Goal: Task Accomplishment & Management: Manage account settings

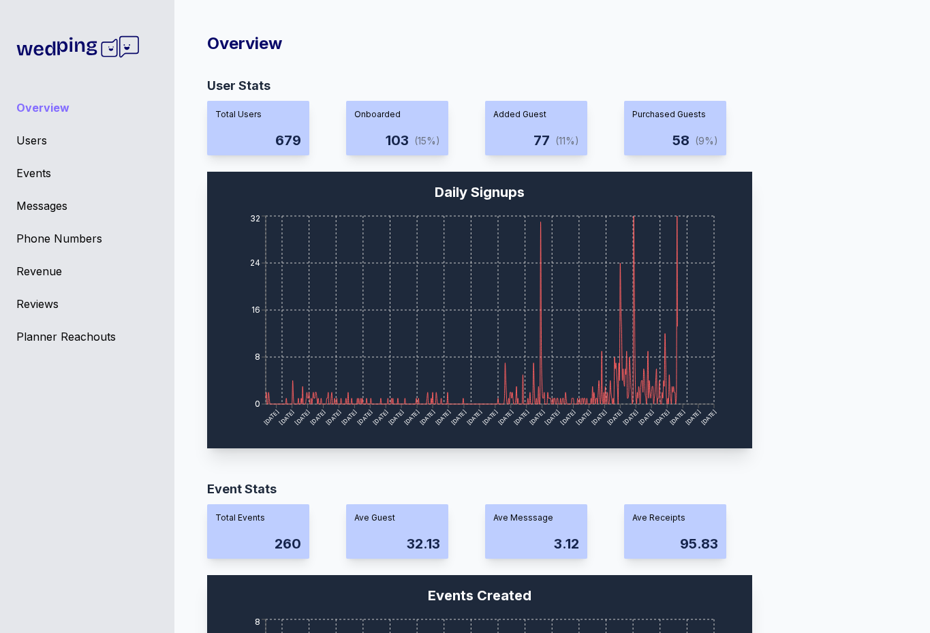
click at [38, 159] on div "Overview Users Events Messages Phone Numbers Revenue Reviews Planner Reachouts" at bounding box center [87, 316] width 174 height 633
click at [38, 172] on div "Events" at bounding box center [87, 173] width 142 height 16
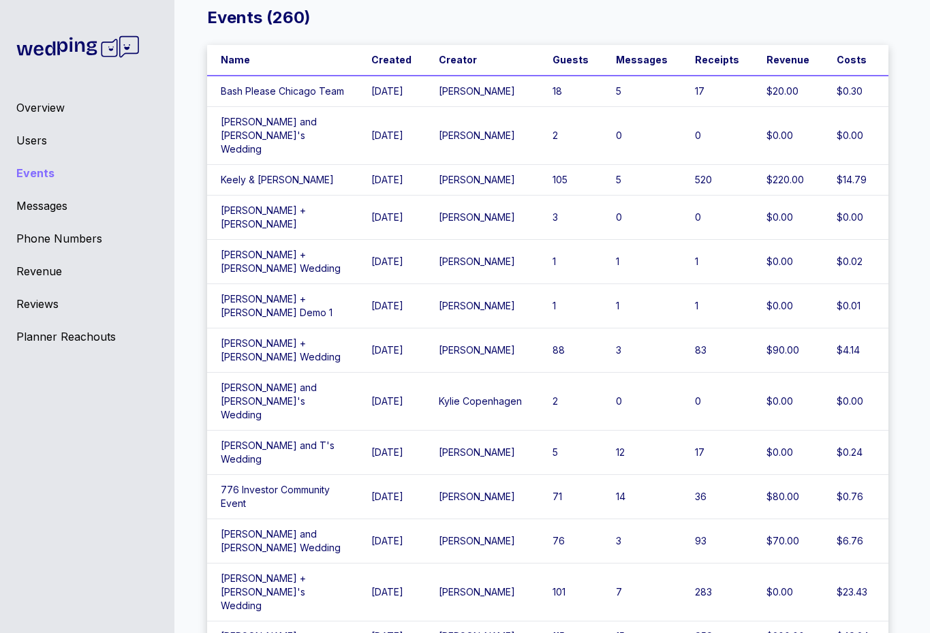
scroll to position [27, 0]
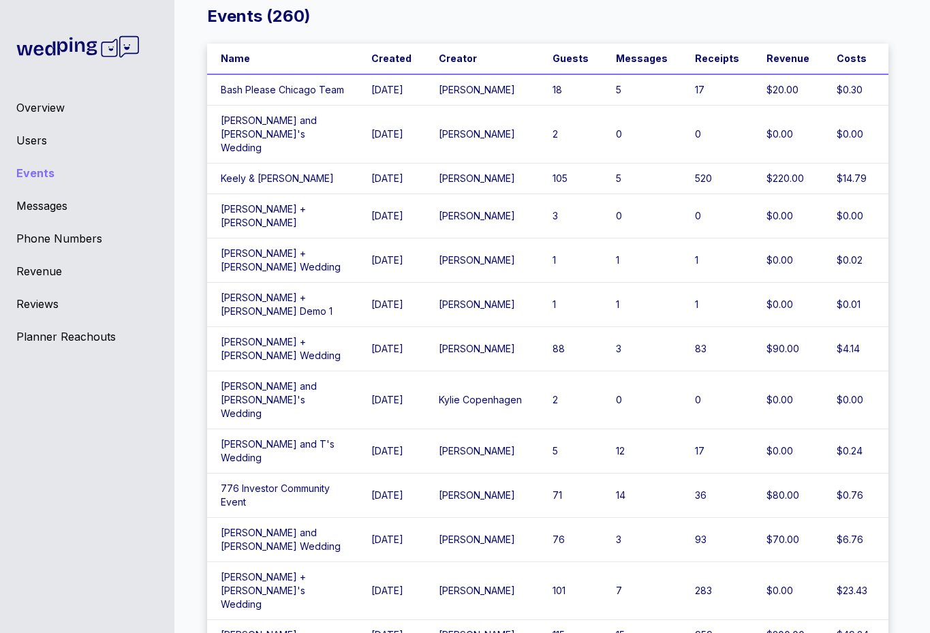
click at [290, 474] on td "776 Investor Community Event" at bounding box center [282, 496] width 151 height 44
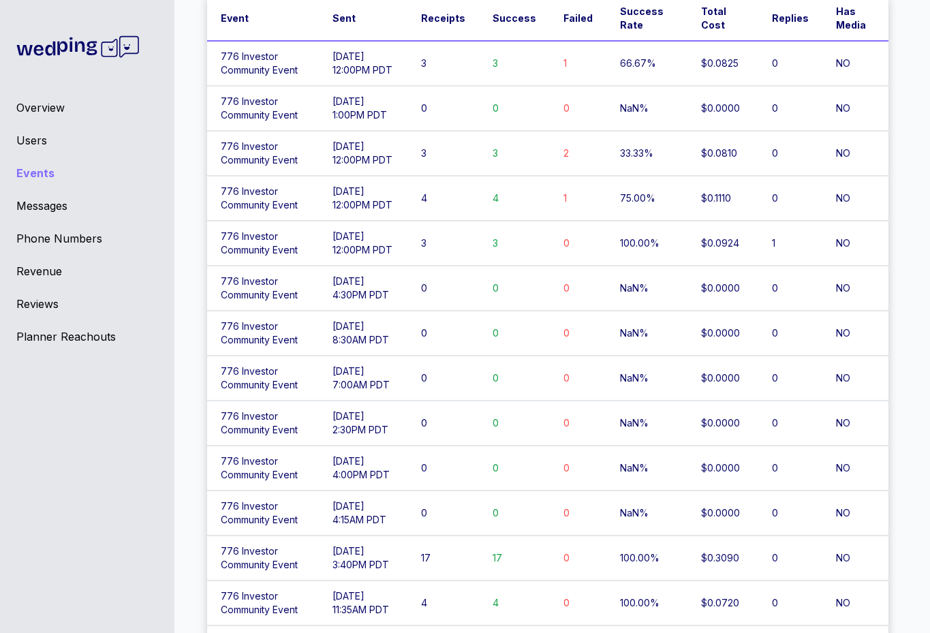
scroll to position [380, 0]
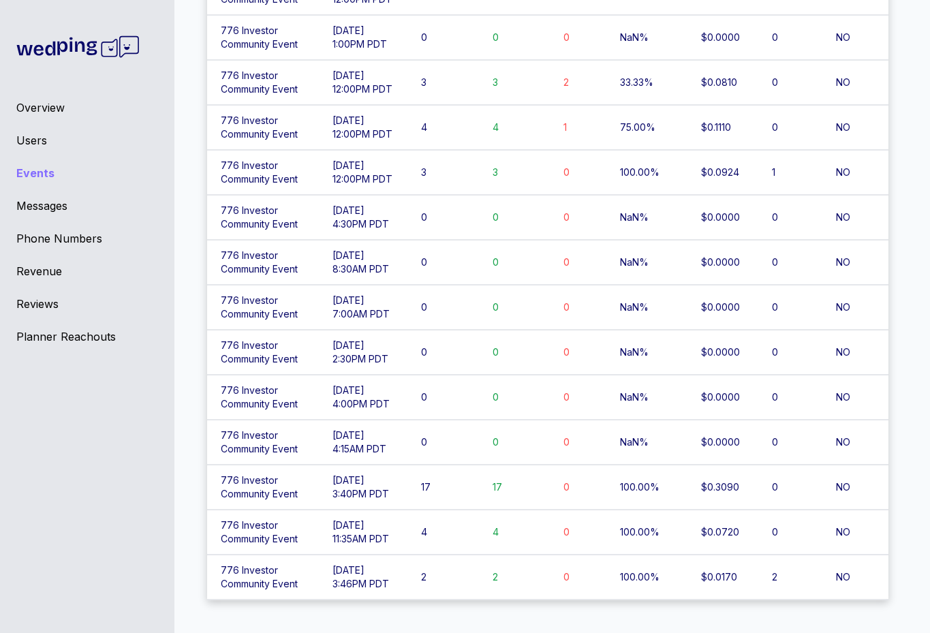
click at [275, 505] on td "776 Investor Community Event" at bounding box center [263, 487] width 112 height 45
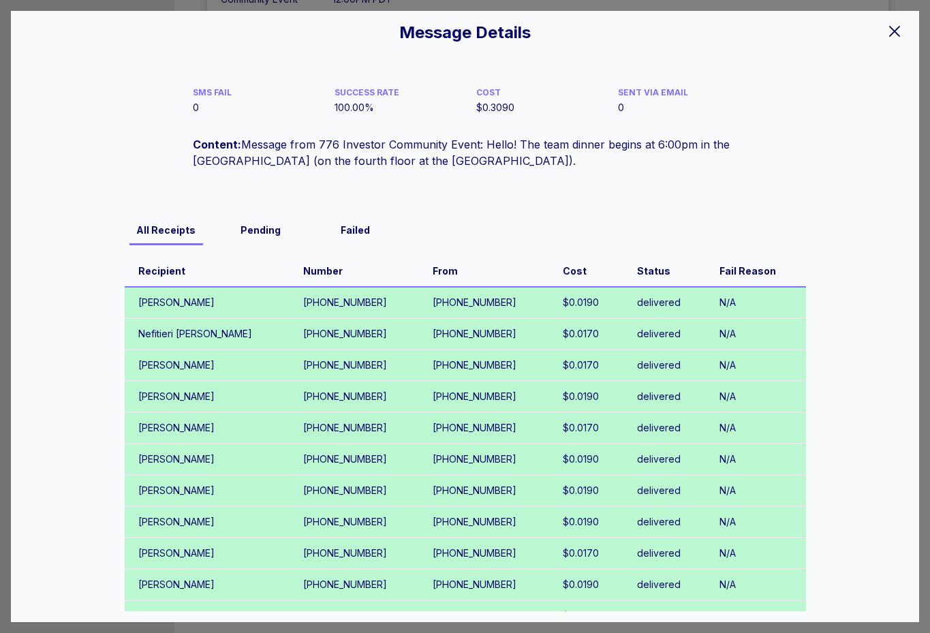
scroll to position [0, 0]
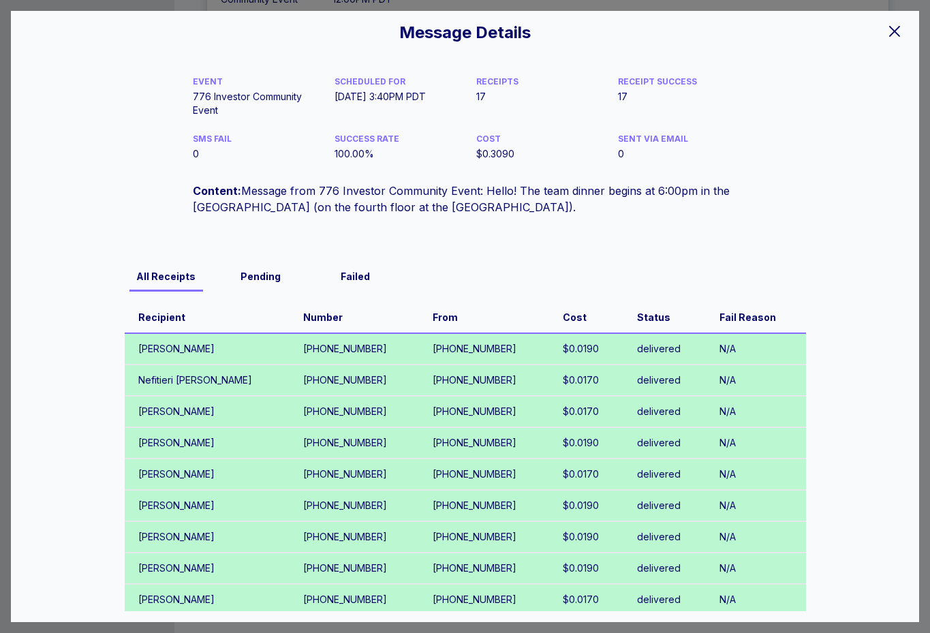
click at [897, 30] on icon at bounding box center [895, 31] width 16 height 16
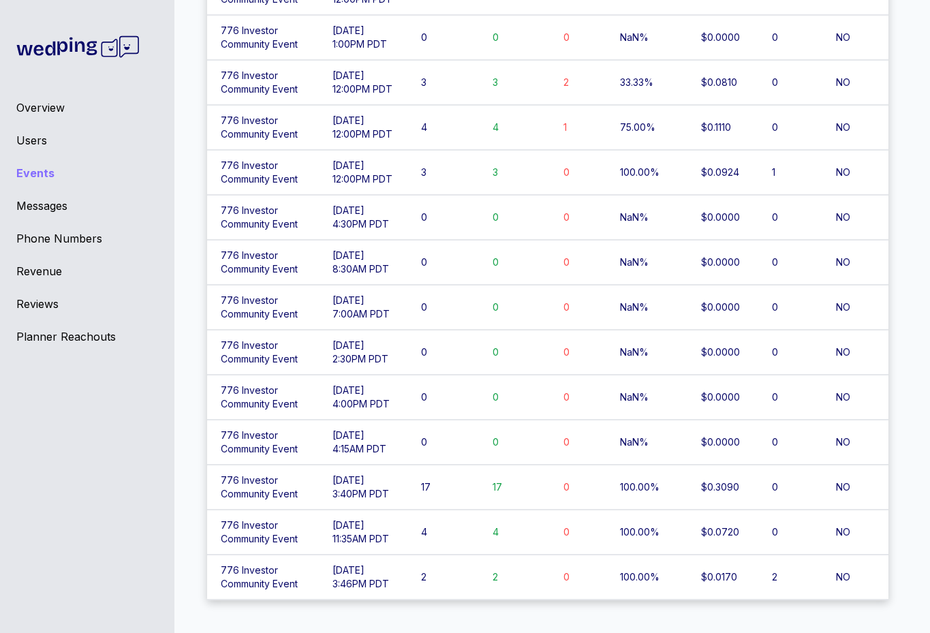
click at [318, 576] on td "776 Investor Community Event" at bounding box center [263, 577] width 112 height 45
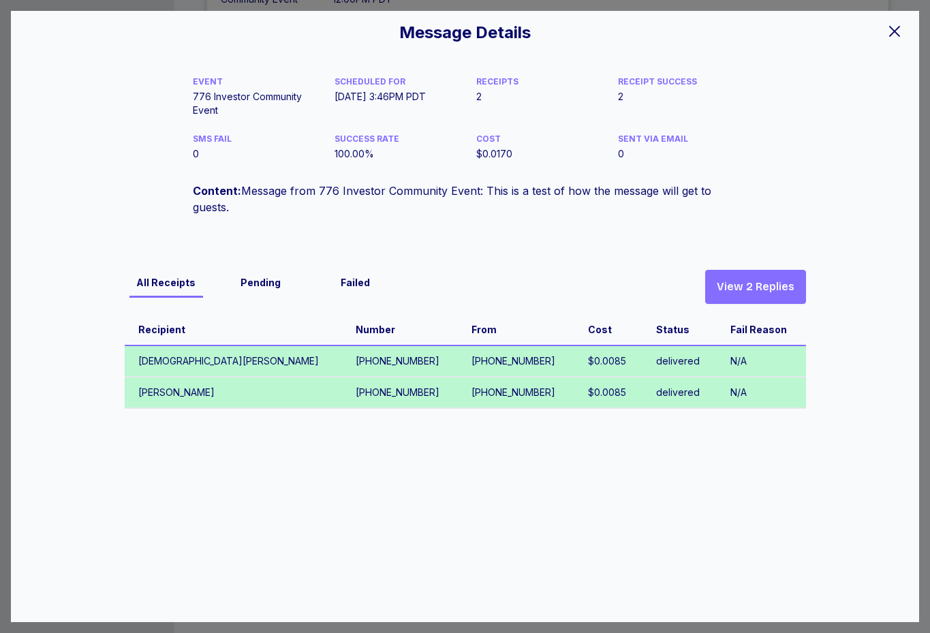
click at [754, 289] on span "View 2 Replies" at bounding box center [756, 287] width 78 height 16
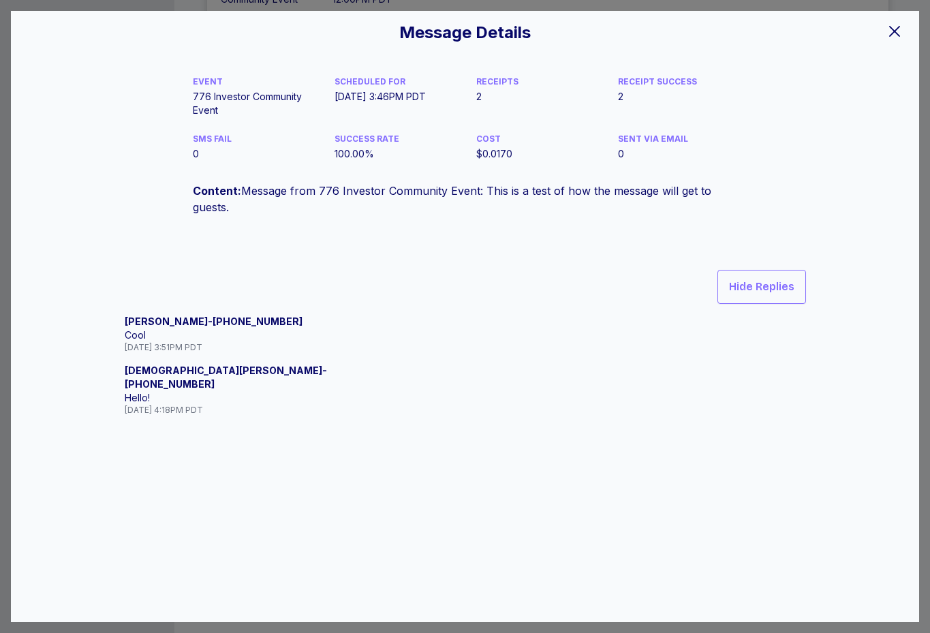
click at [892, 27] on icon at bounding box center [895, 31] width 16 height 16
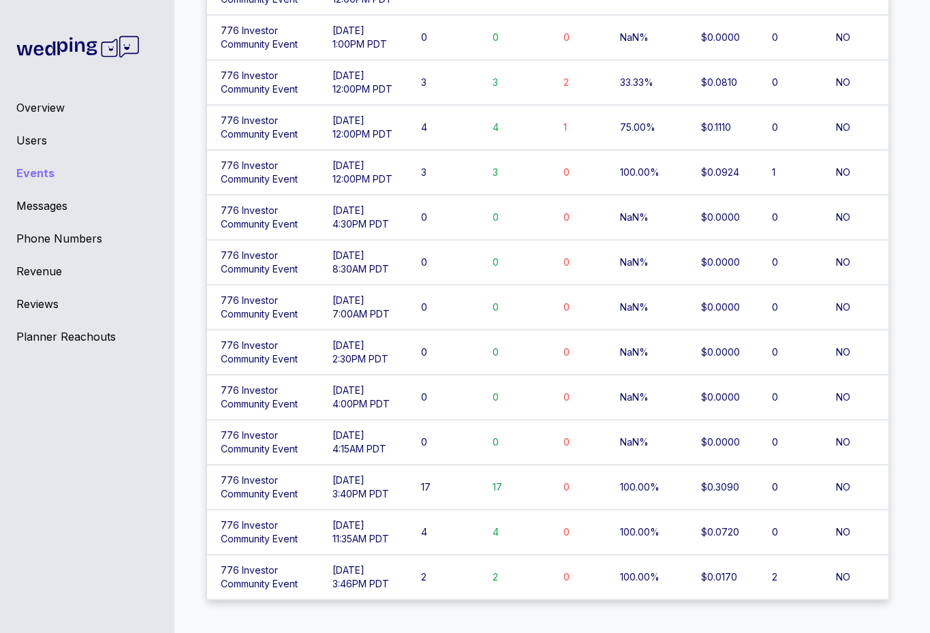
click at [256, 536] on td "776 Investor Community Event" at bounding box center [263, 532] width 112 height 45
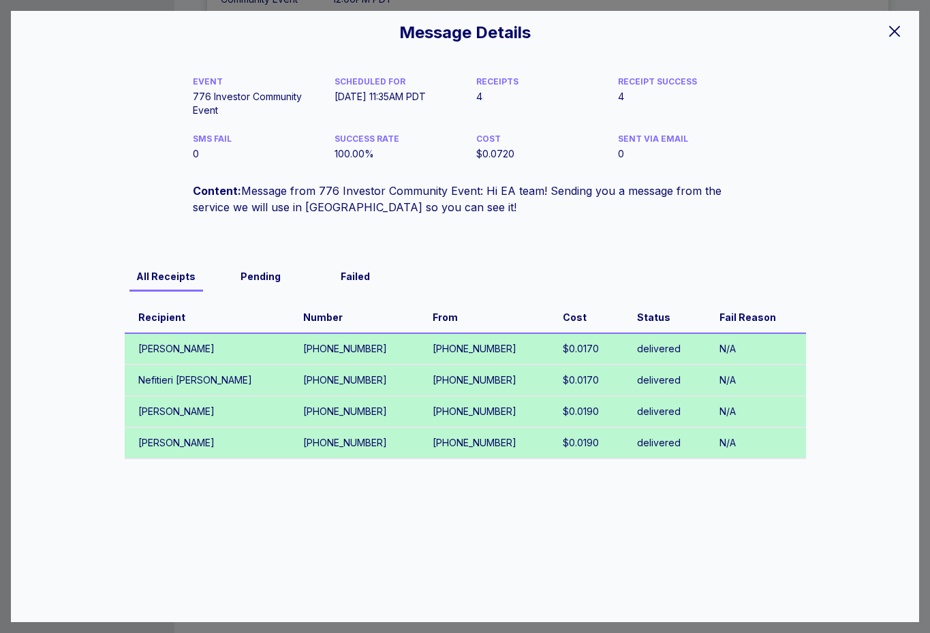
click at [899, 34] on icon at bounding box center [895, 31] width 16 height 16
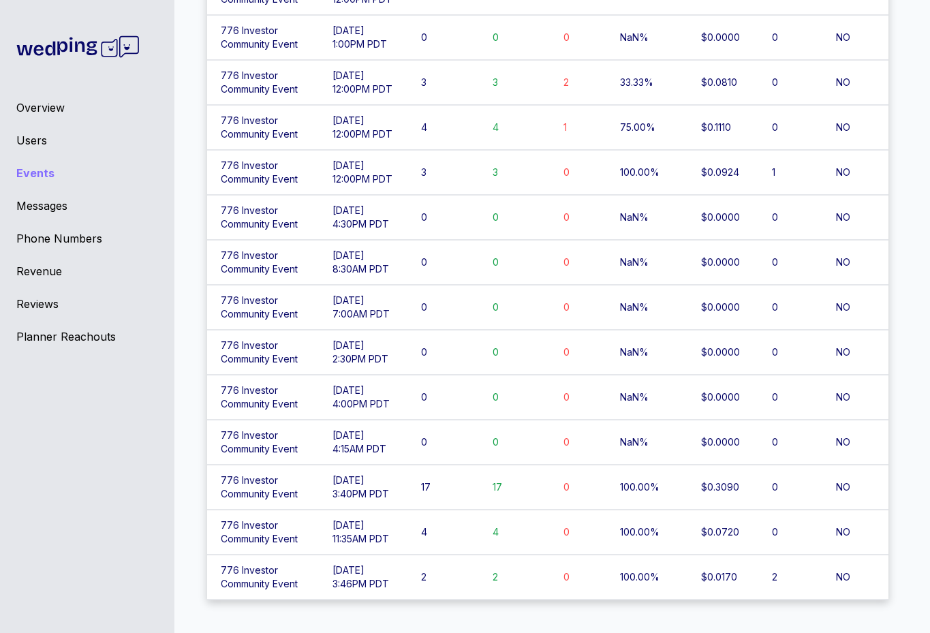
click at [375, 527] on td "[DATE] 11:35AM PDT" at bounding box center [363, 532] width 88 height 45
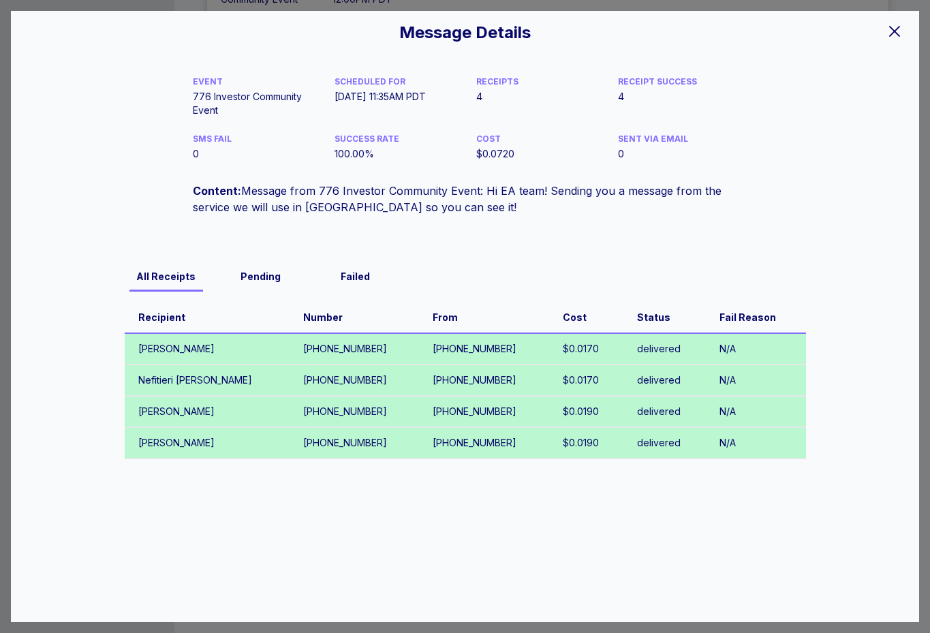
click at [887, 37] on icon at bounding box center [895, 31] width 16 height 16
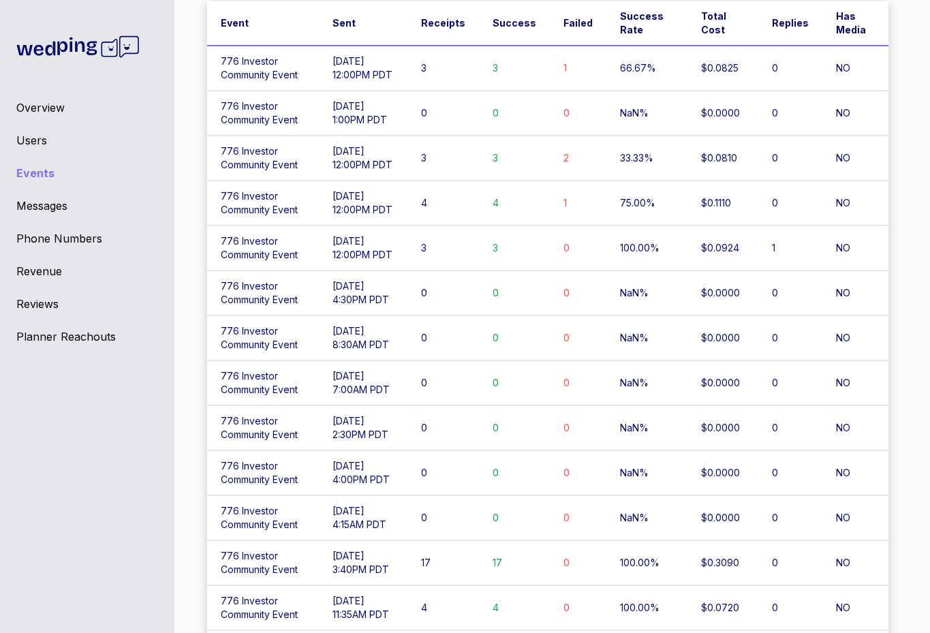
scroll to position [303, 0]
click at [379, 232] on td "[DATE] 12:00PM PDT" at bounding box center [363, 248] width 88 height 45
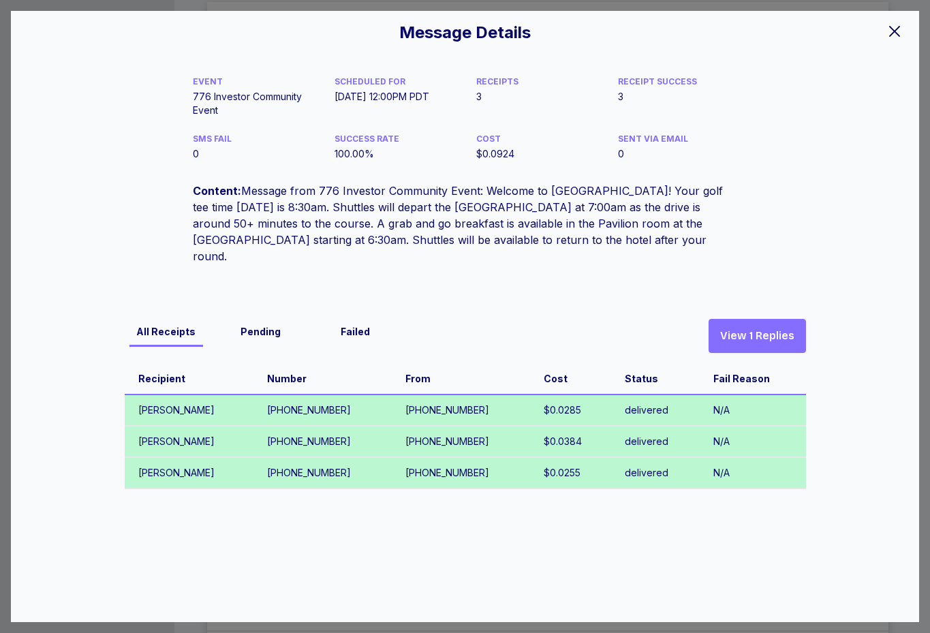
click at [793, 328] on span "View 1 Replies" at bounding box center [757, 336] width 74 height 16
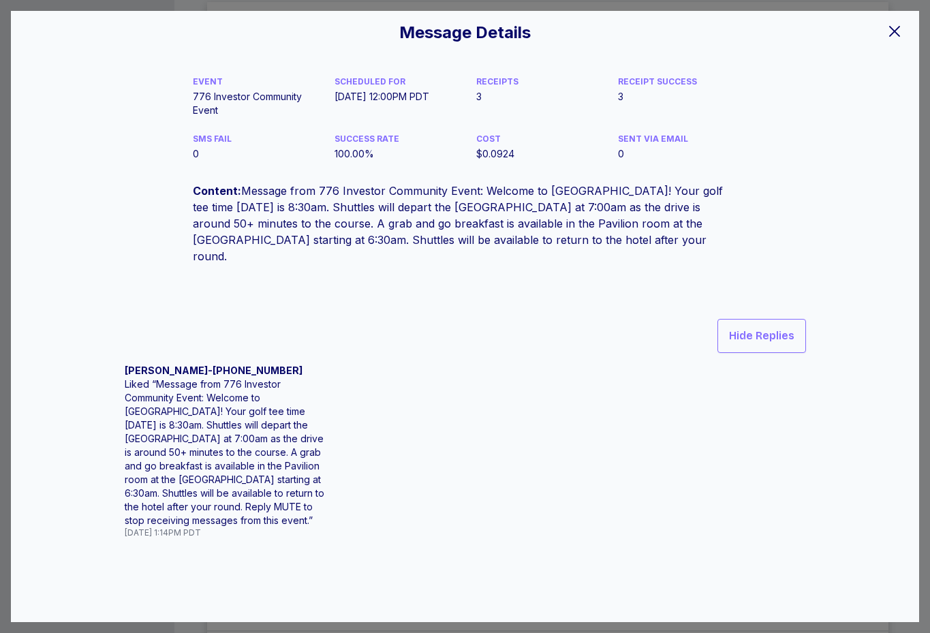
click at [891, 24] on icon at bounding box center [895, 31] width 16 height 16
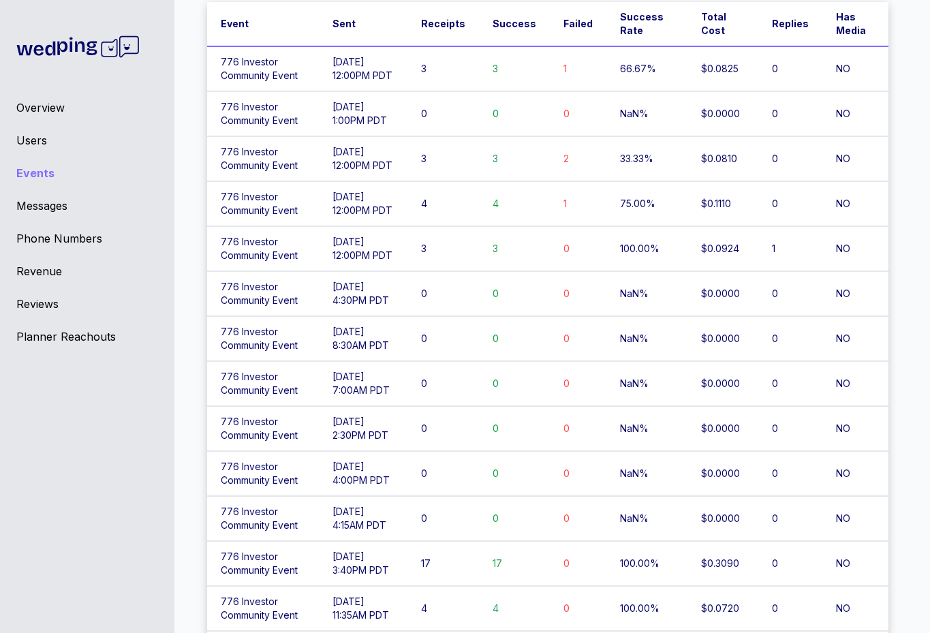
click at [440, 157] on td "3" at bounding box center [444, 158] width 72 height 45
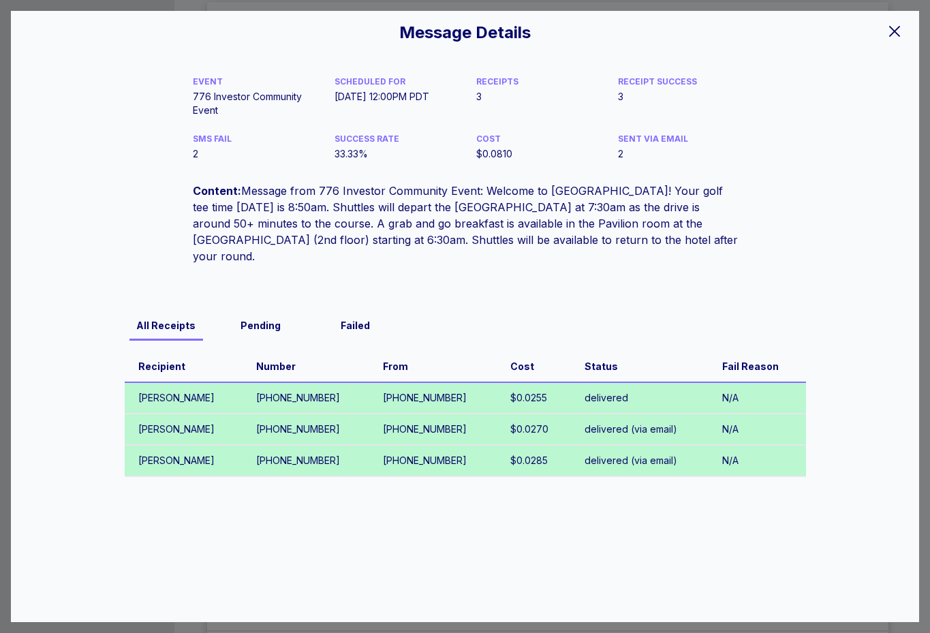
click at [234, 445] on td "[PERSON_NAME]" at bounding box center [184, 460] width 119 height 31
click at [346, 319] on div "Failed" at bounding box center [355, 326] width 84 height 14
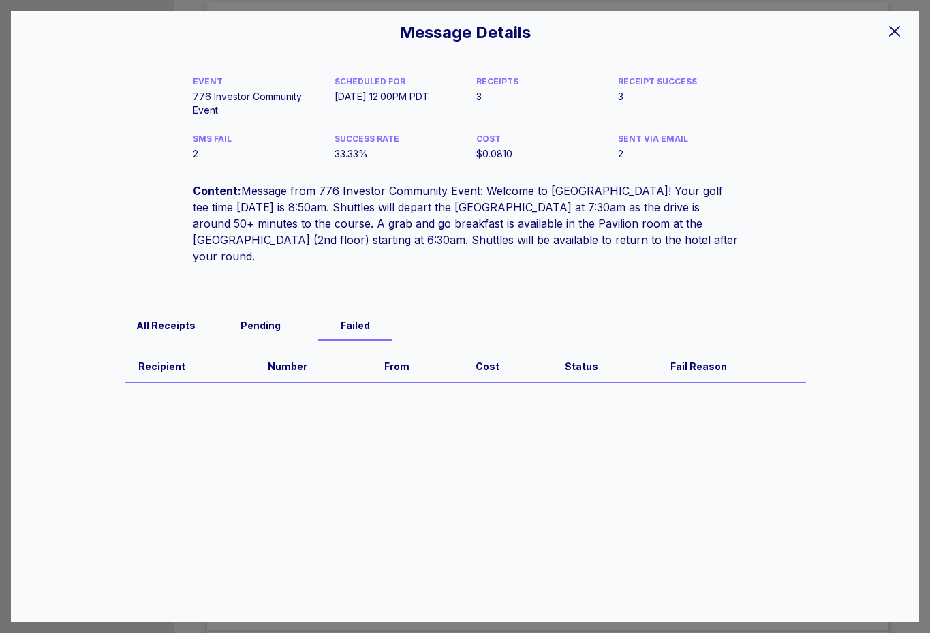
click at [195, 319] on div "All Receipts" at bounding box center [167, 326] width 84 height 14
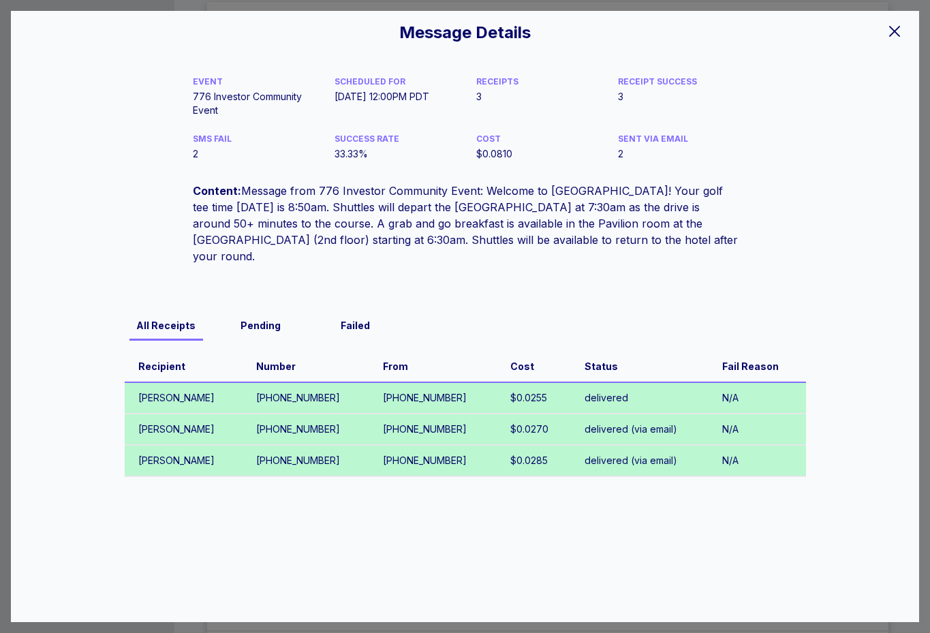
click at [893, 36] on icon at bounding box center [895, 31] width 16 height 16
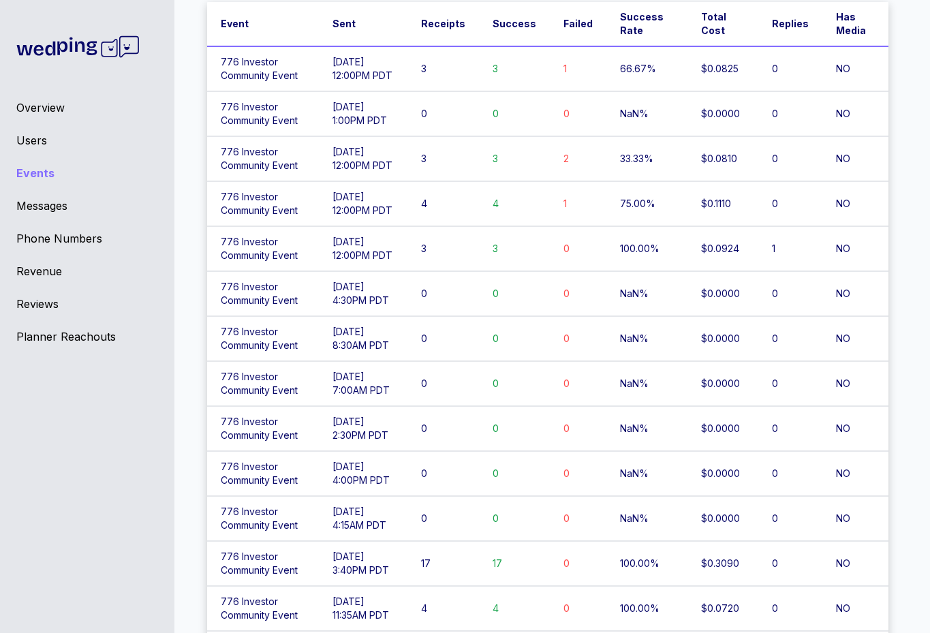
click at [435, 70] on td "3" at bounding box center [444, 68] width 72 height 45
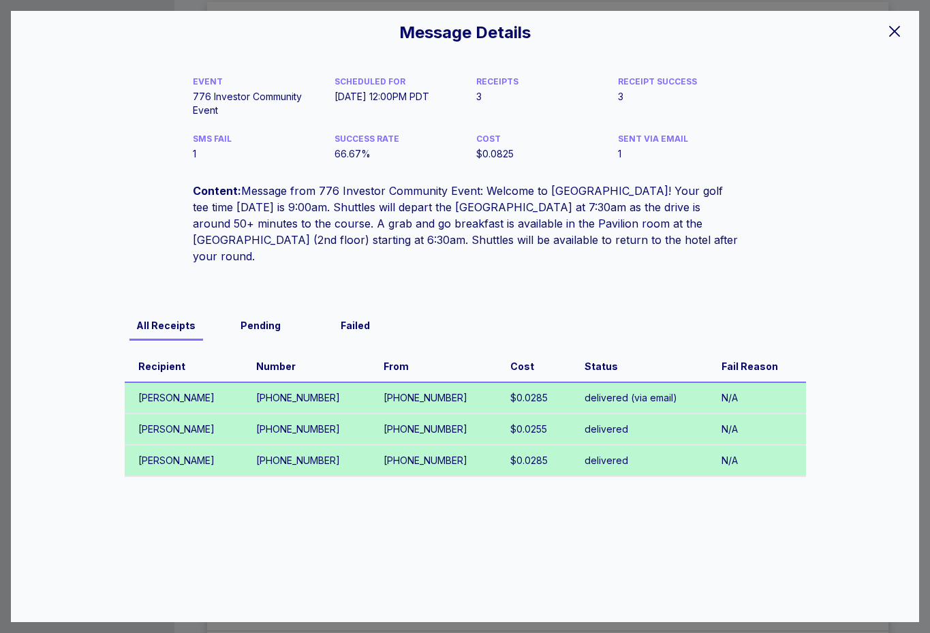
click at [896, 38] on icon at bounding box center [895, 31] width 16 height 16
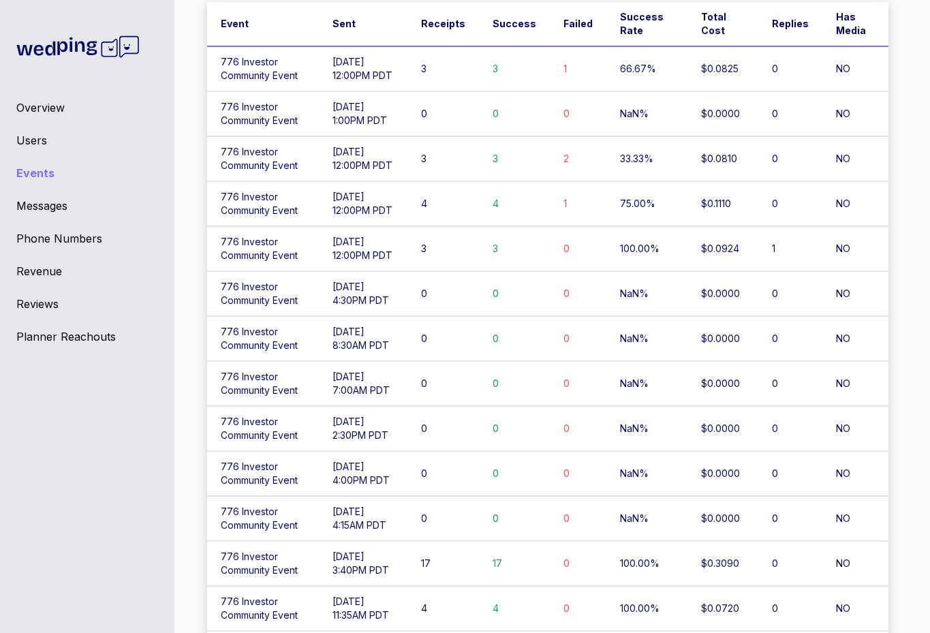
click at [466, 220] on td "4" at bounding box center [444, 203] width 72 height 45
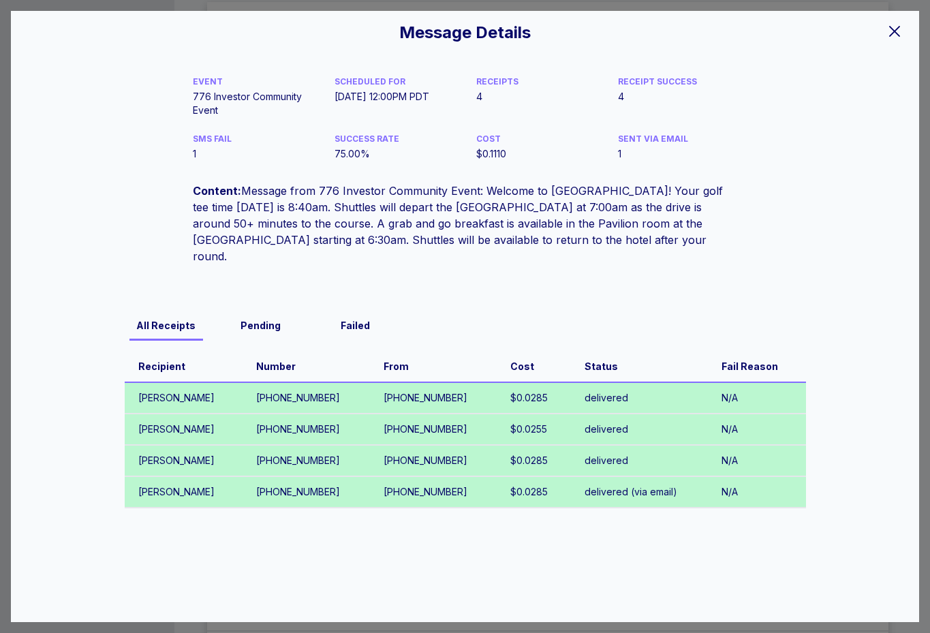
click at [893, 23] on icon at bounding box center [895, 31] width 16 height 16
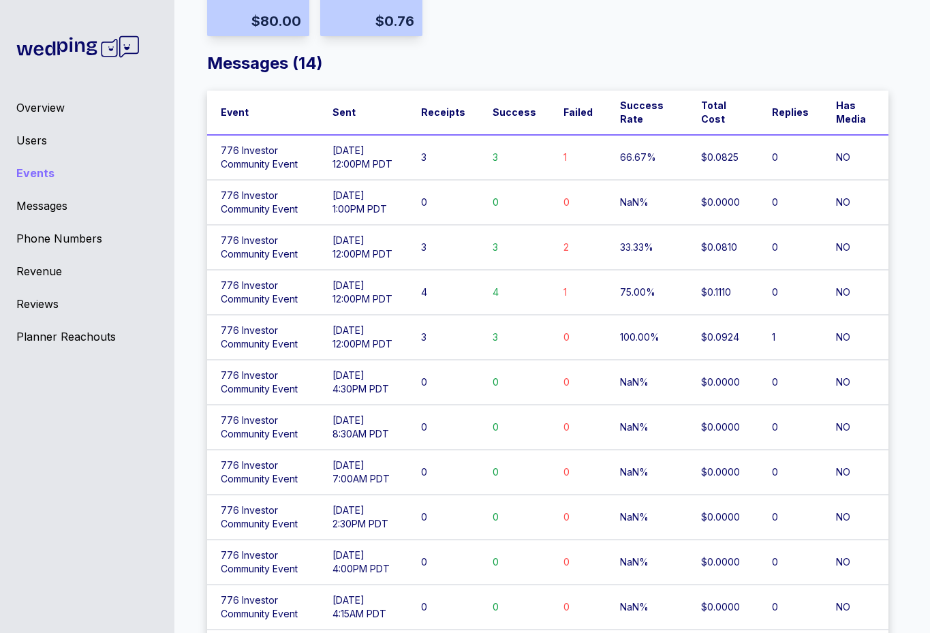
scroll to position [0, 0]
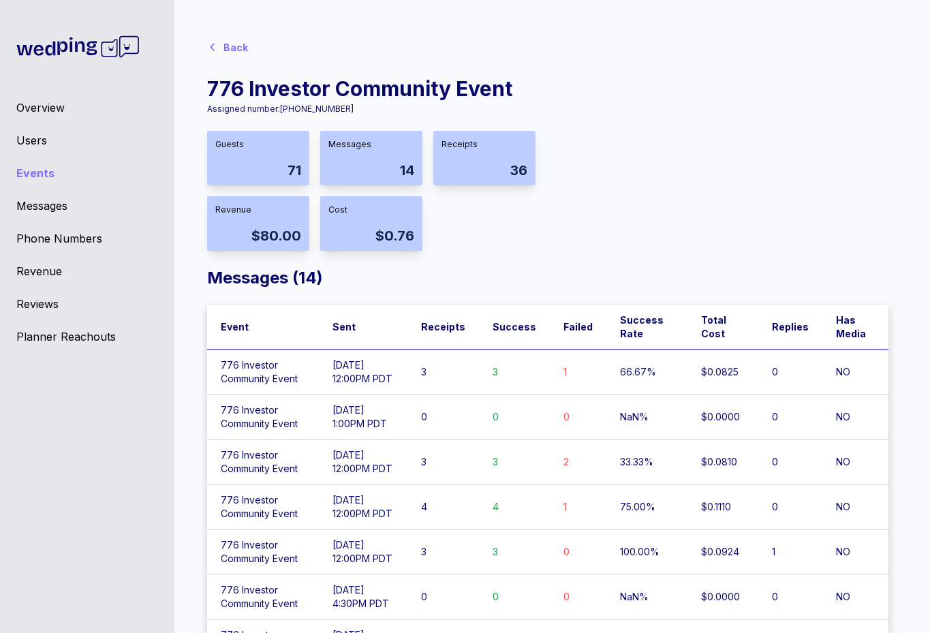
click at [27, 108] on div "Overview" at bounding box center [87, 107] width 142 height 16
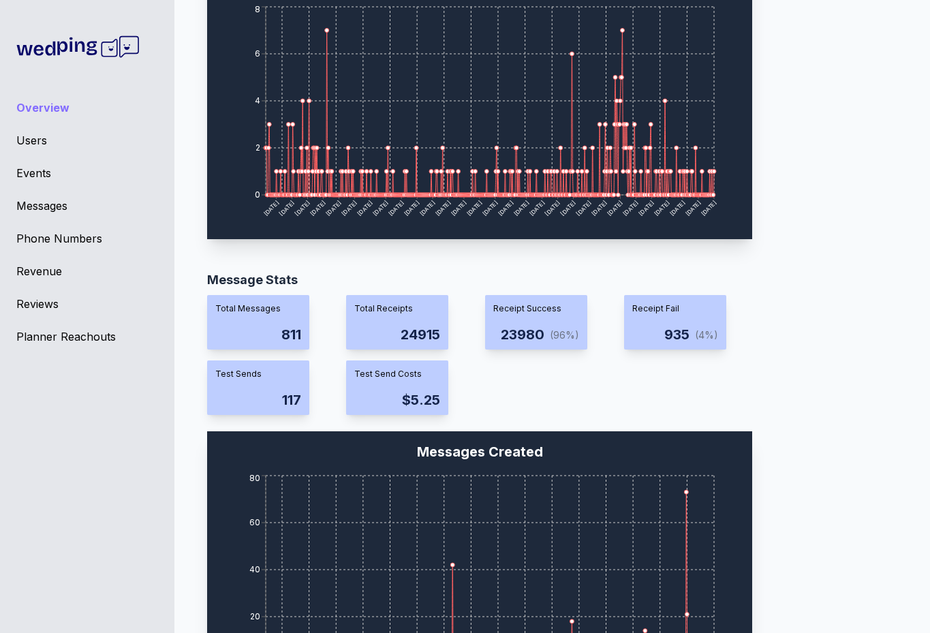
scroll to position [1133, 0]
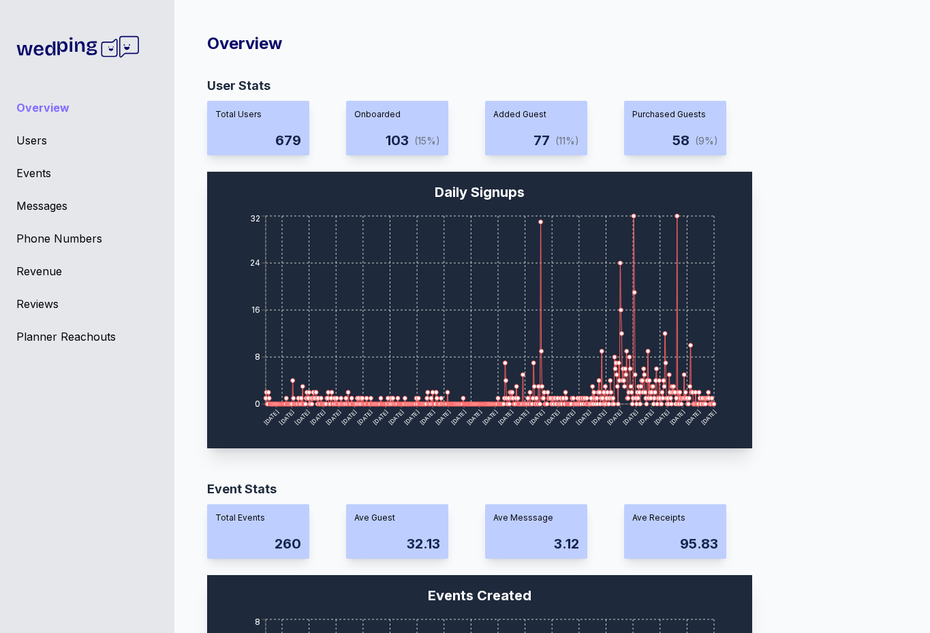
click at [38, 176] on div "Events" at bounding box center [87, 173] width 142 height 16
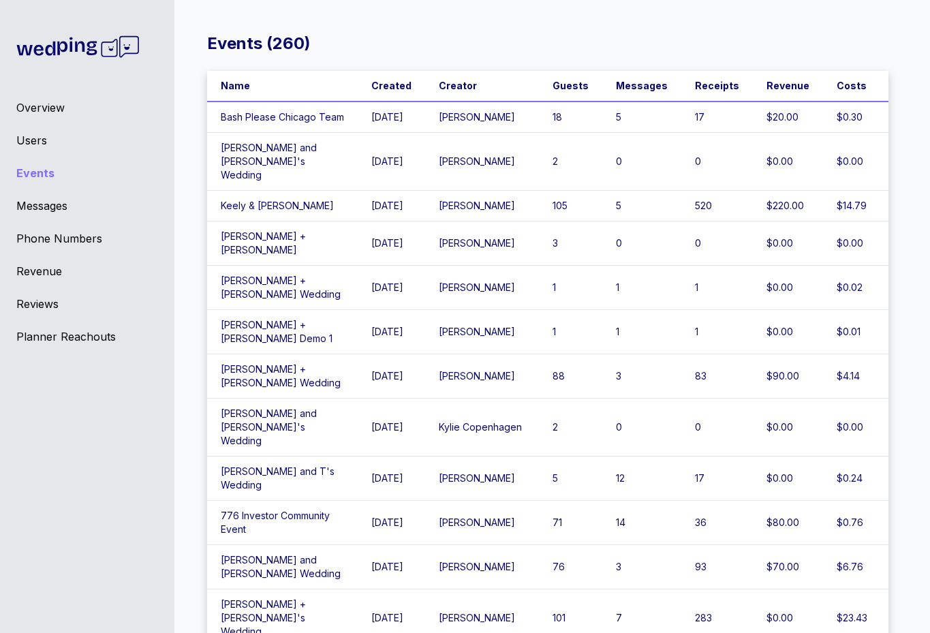
click at [65, 202] on div "Messages" at bounding box center [87, 206] width 142 height 16
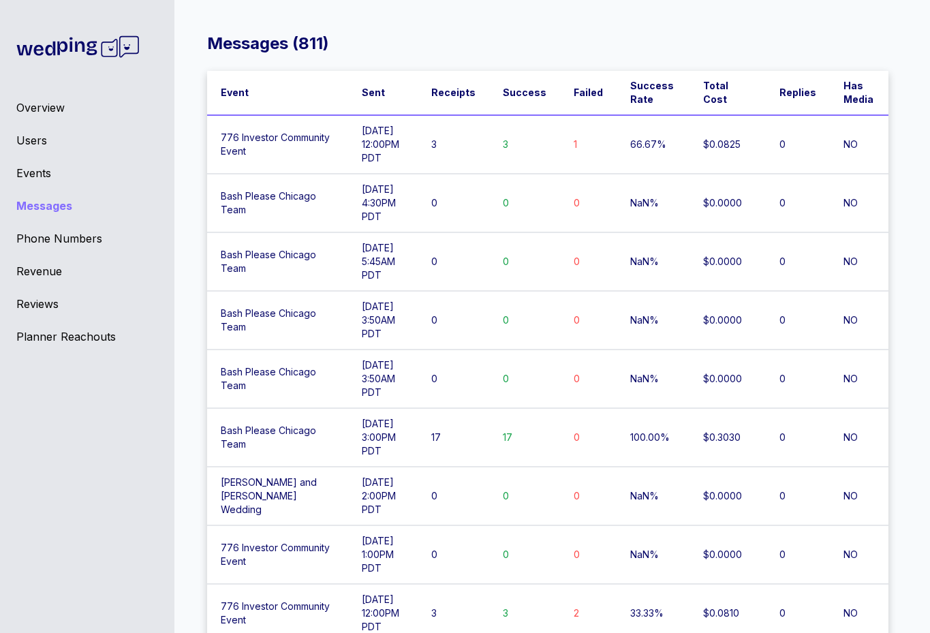
click at [48, 172] on div "Events" at bounding box center [87, 173] width 142 height 16
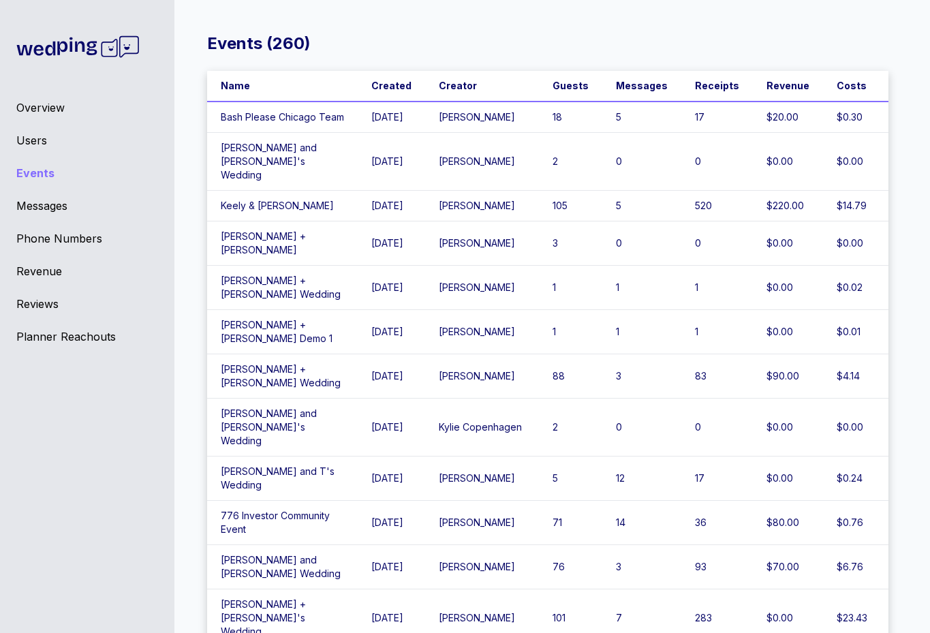
click at [275, 124] on td "Bash Please Chicago Team" at bounding box center [282, 117] width 151 height 31
click at [343, 501] on td "776 Investor Community Event" at bounding box center [282, 523] width 151 height 44
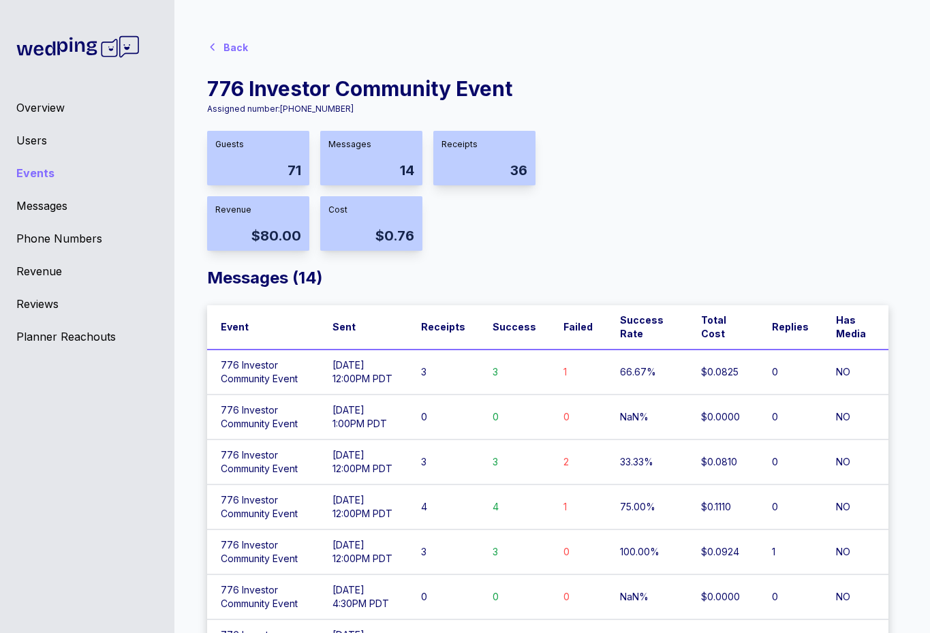
click at [353, 427] on td "[DATE] 1:00PM PDT" at bounding box center [363, 417] width 88 height 45
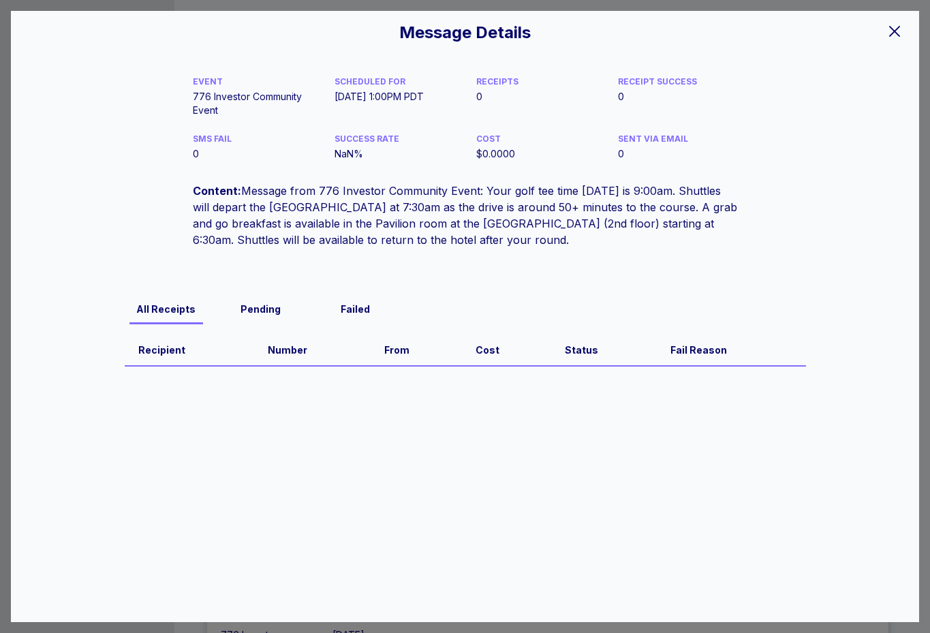
click at [892, 32] on icon at bounding box center [895, 31] width 16 height 16
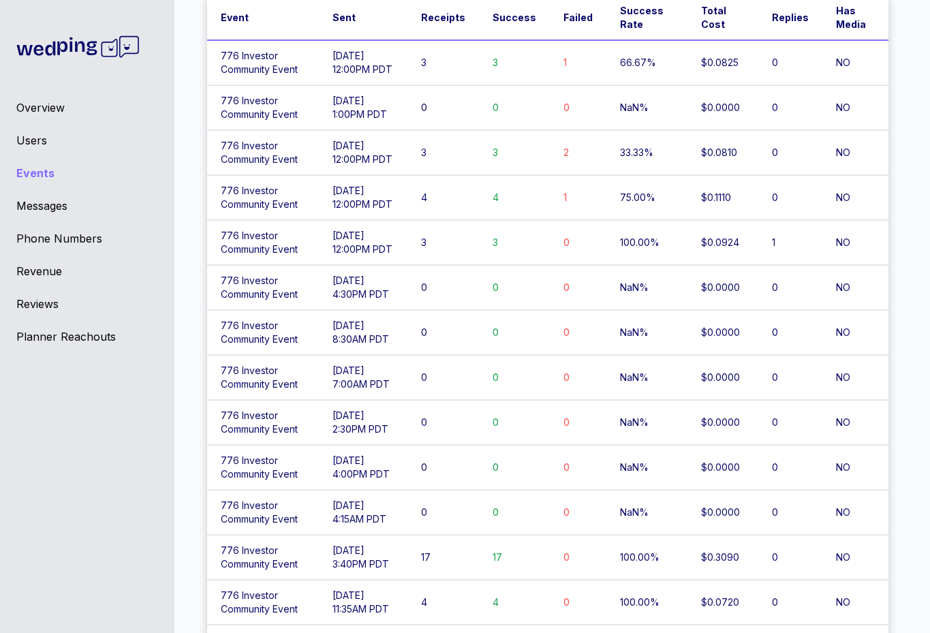
scroll to position [114, 0]
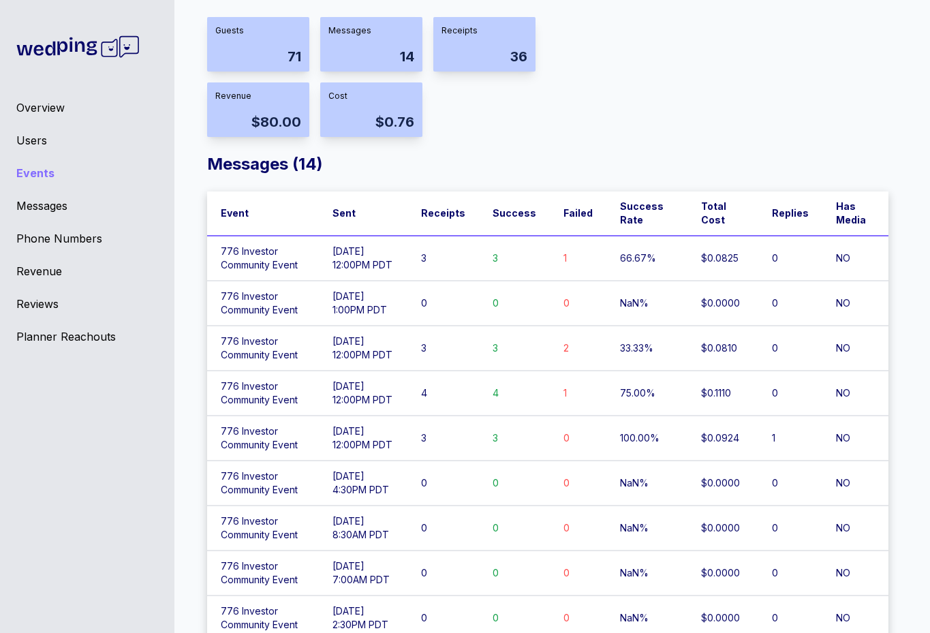
click at [336, 352] on td "[DATE] 12:00PM PDT" at bounding box center [363, 348] width 88 height 45
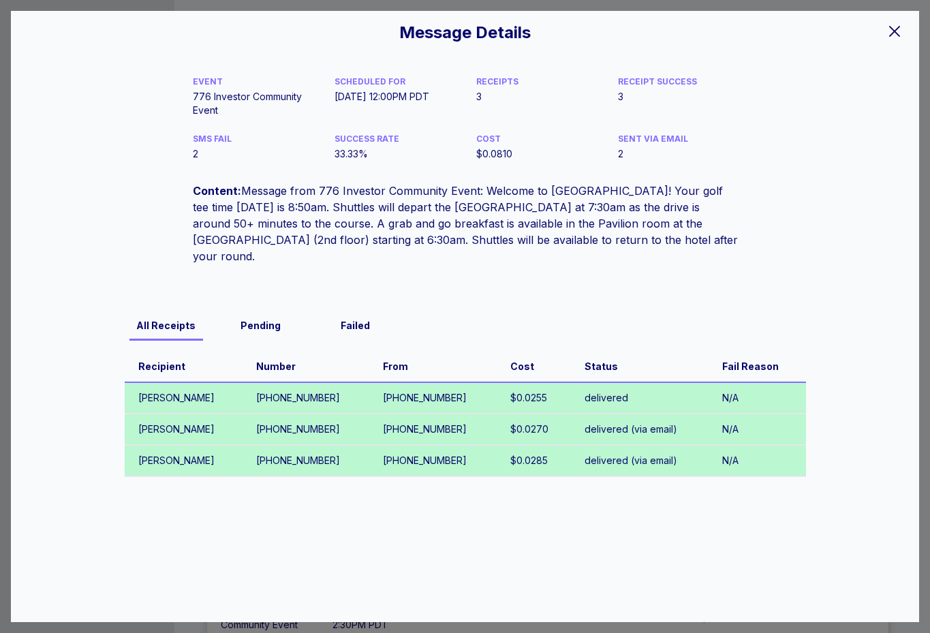
click at [907, 23] on div at bounding box center [894, 30] width 27 height 29
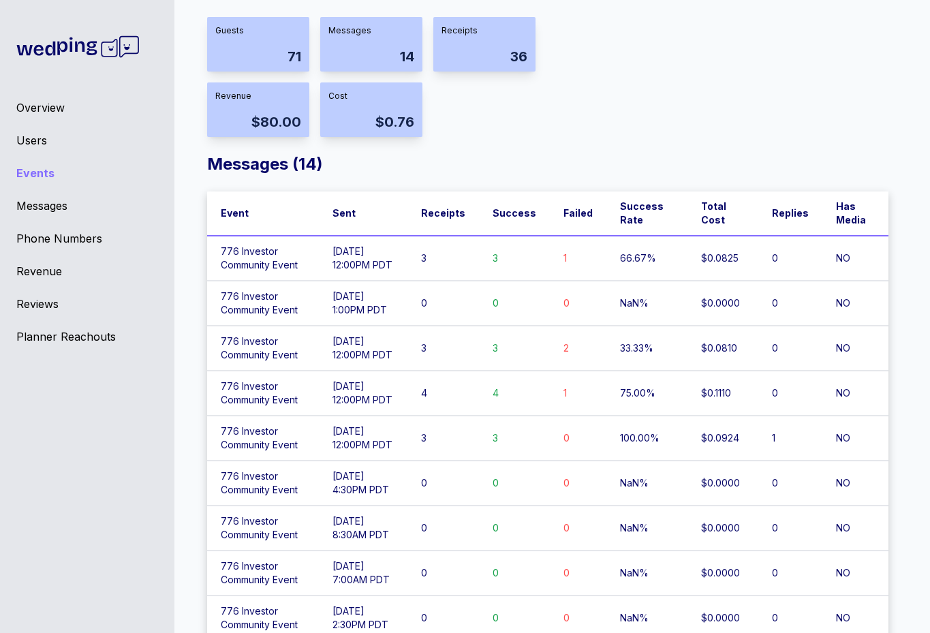
click at [253, 250] on td "776 Investor Community Event" at bounding box center [263, 258] width 112 height 45
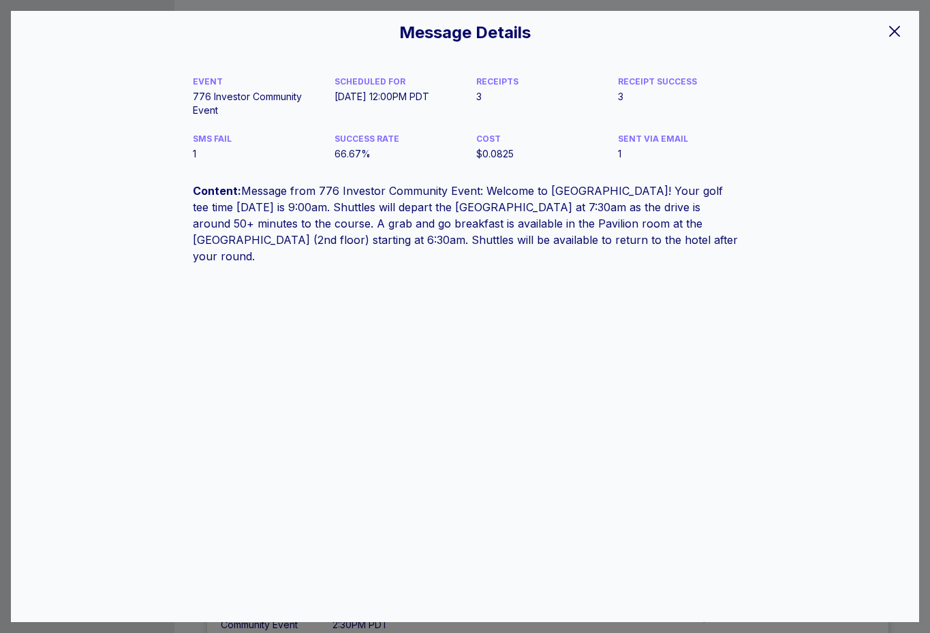
click at [895, 33] on icon at bounding box center [895, 31] width 16 height 16
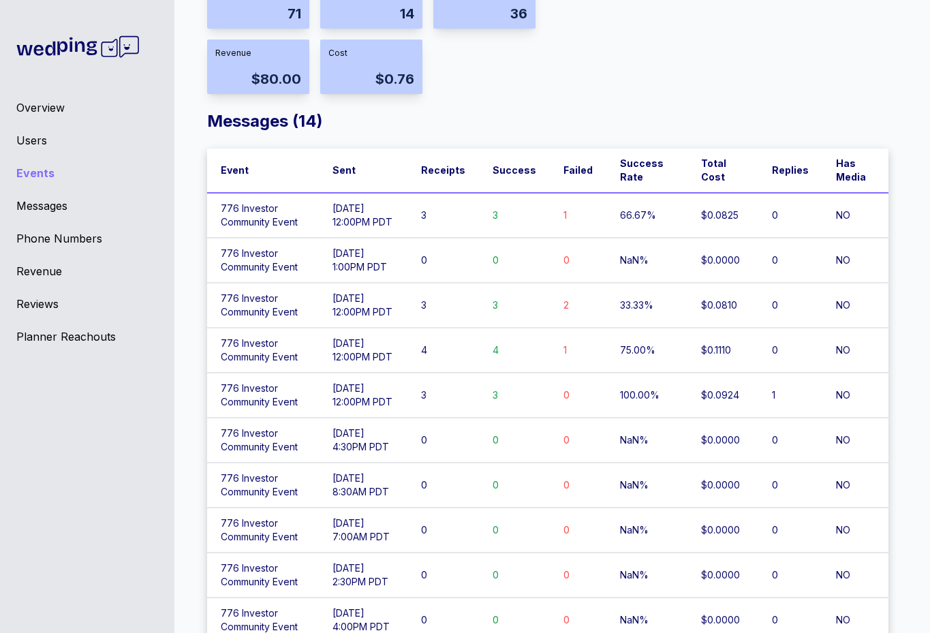
scroll to position [0, 0]
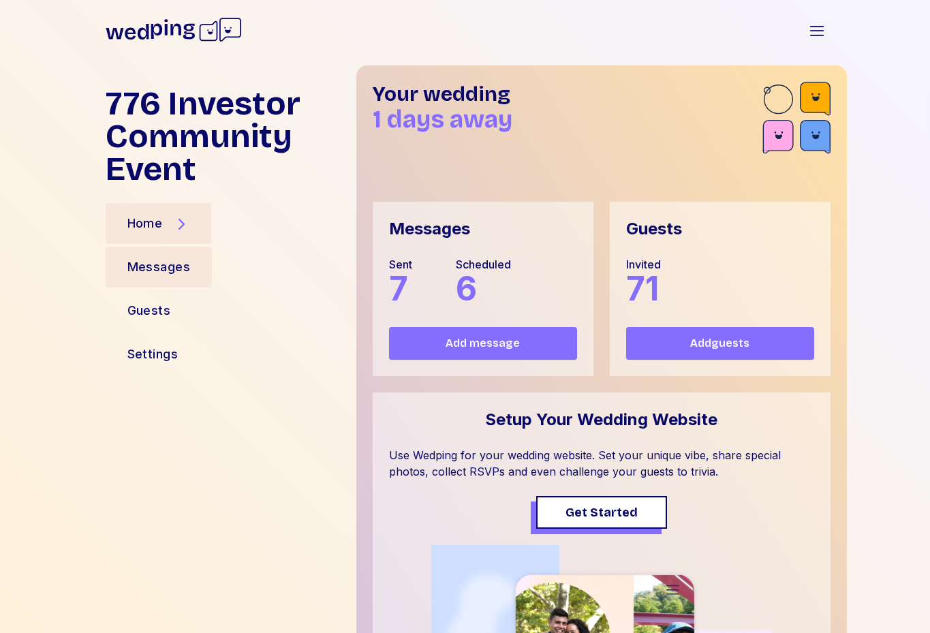
click at [153, 275] on div "Messages" at bounding box center [158, 267] width 63 height 19
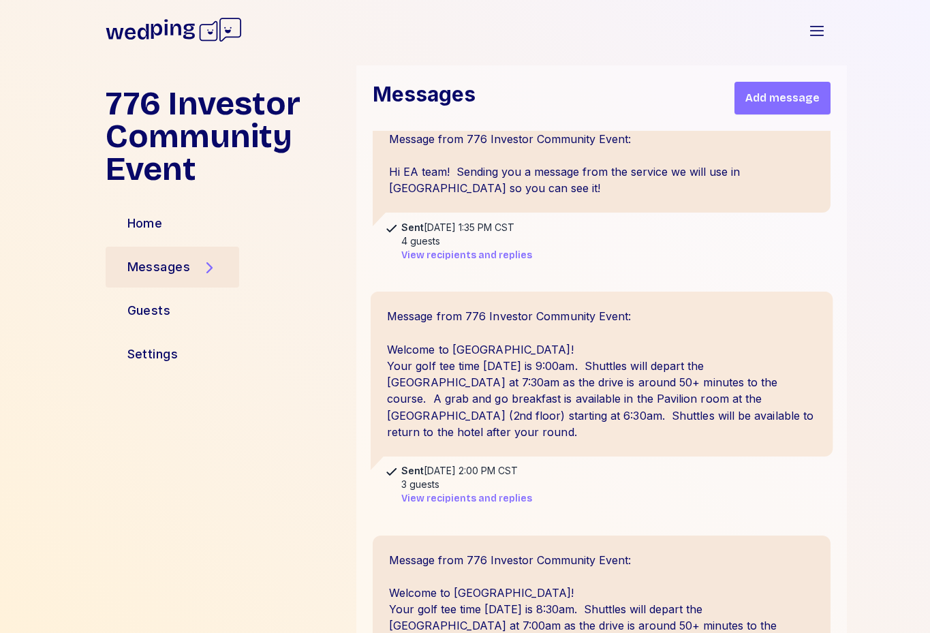
scroll to position [391, 0]
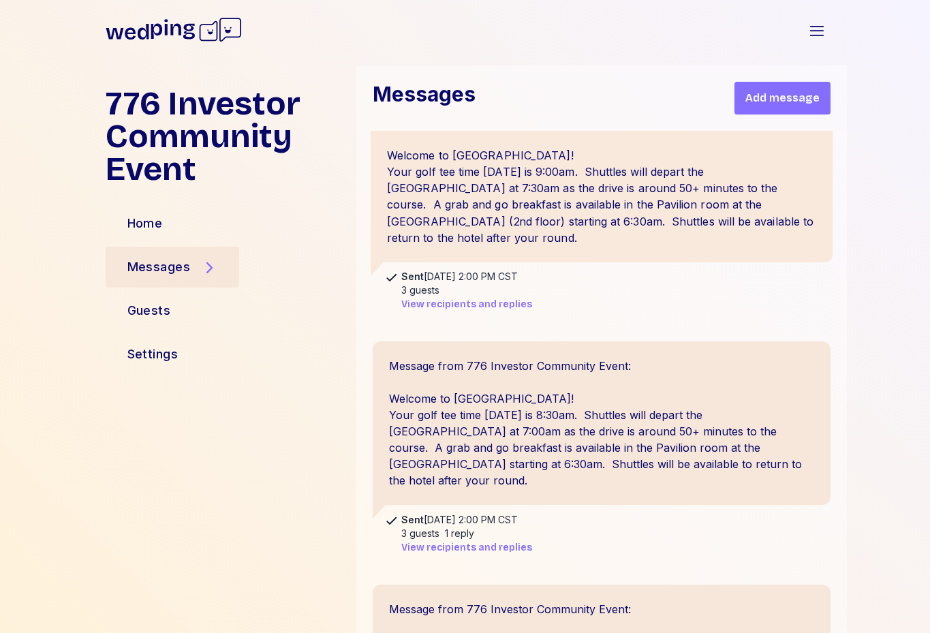
click at [553, 192] on div "Message from 776 Investor Community Event: Welcome to Chicago! Your golf tee ti…" at bounding box center [601, 179] width 463 height 165
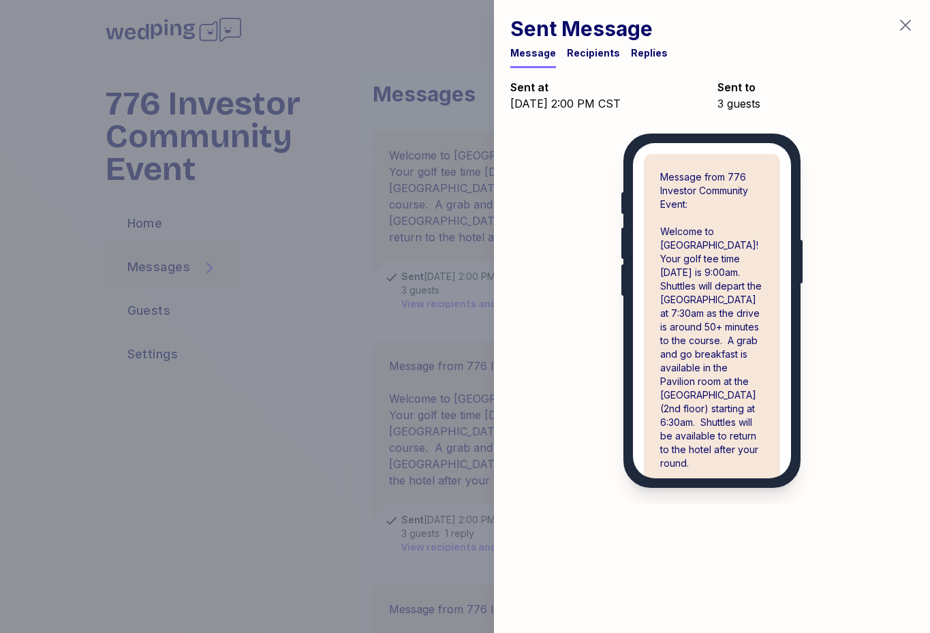
click at [412, 418] on div at bounding box center [465, 316] width 930 height 633
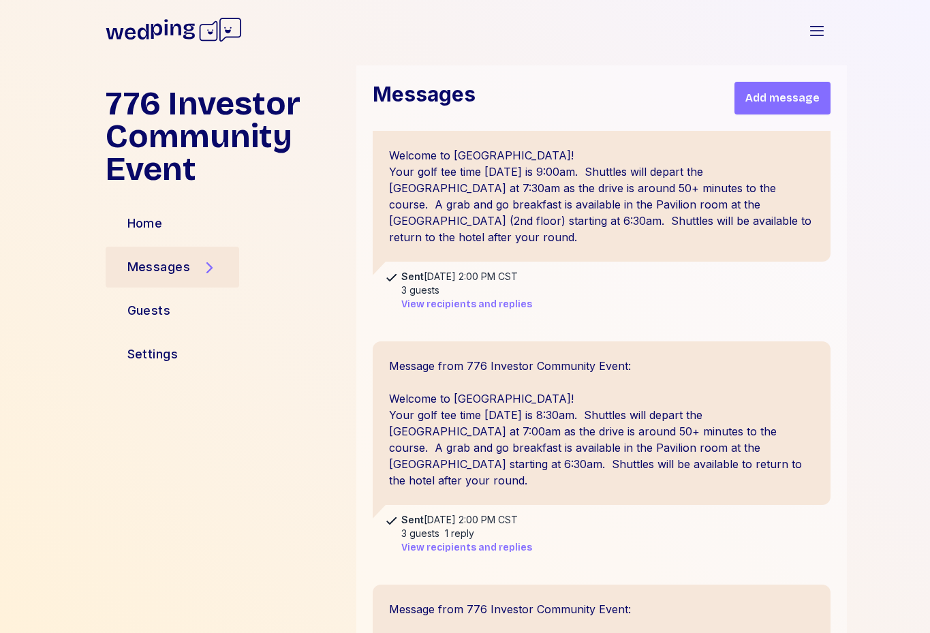
click at [447, 298] on span "View recipients and replies" at bounding box center [466, 305] width 131 height 14
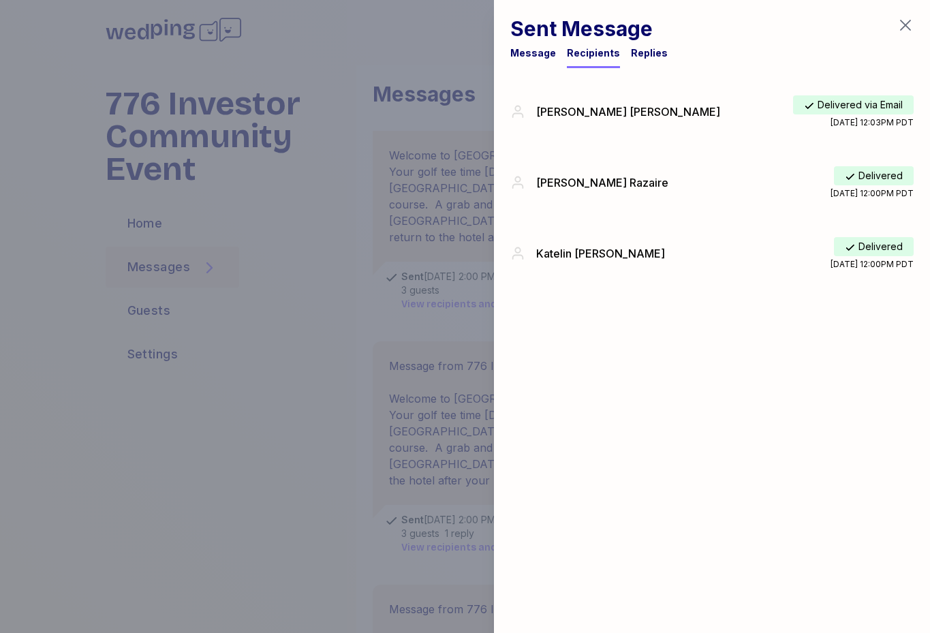
click at [457, 191] on div at bounding box center [465, 316] width 930 height 633
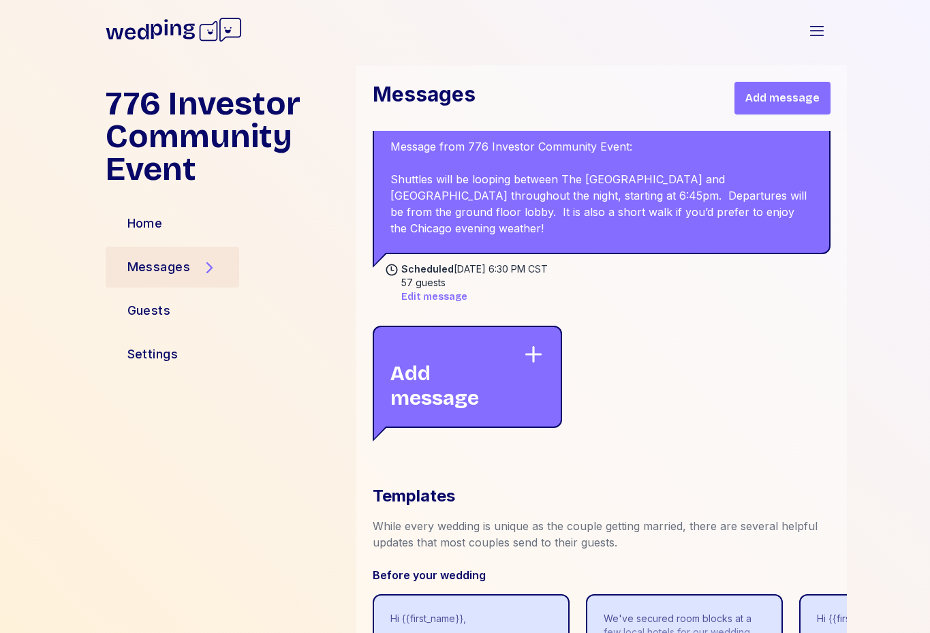
scroll to position [2748, 0]
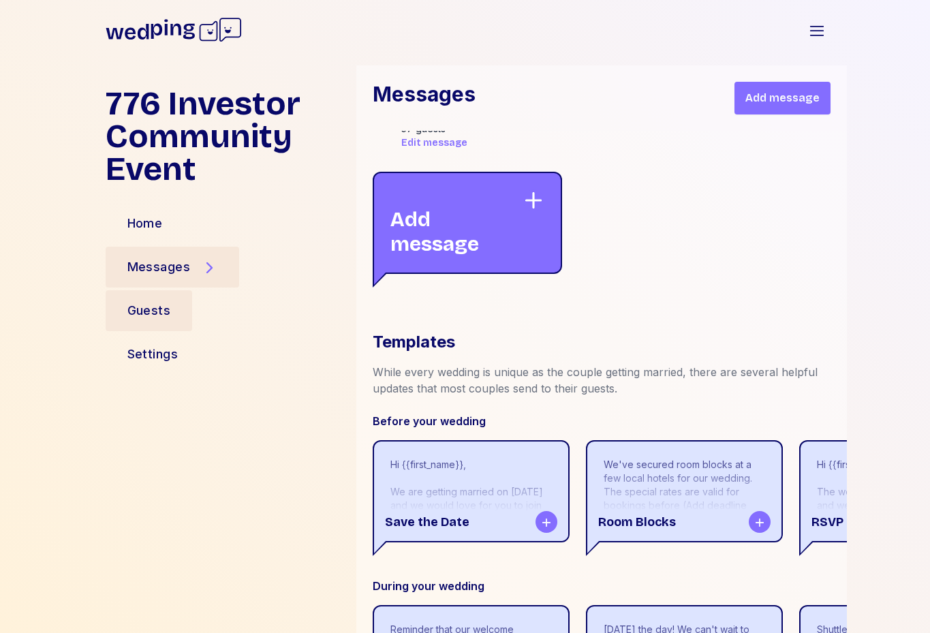
click at [179, 321] on div "Guests" at bounding box center [149, 310] width 87 height 41
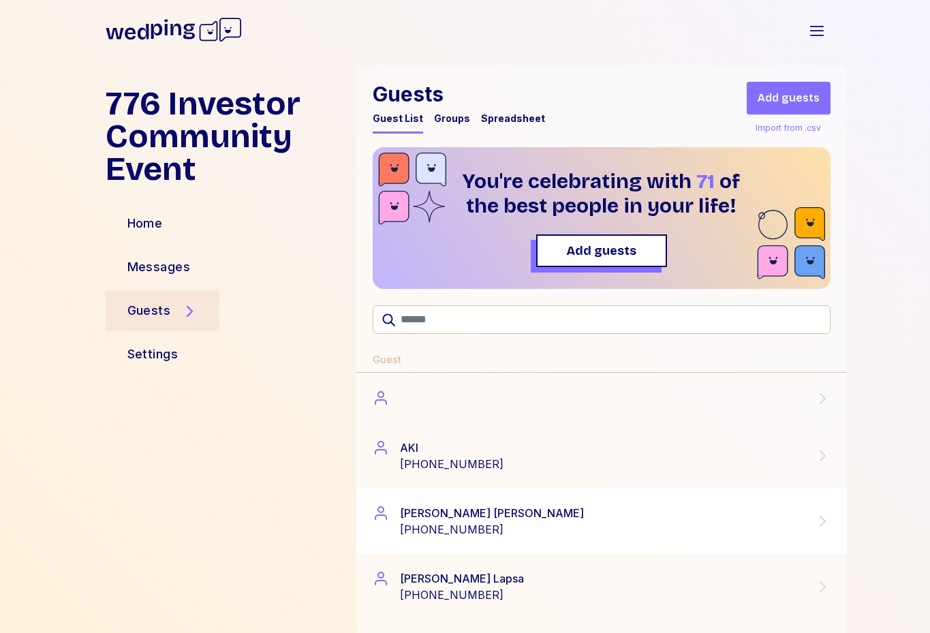
click at [491, 523] on div "Alexis Ohanian +12128145399" at bounding box center [602, 521] width 458 height 33
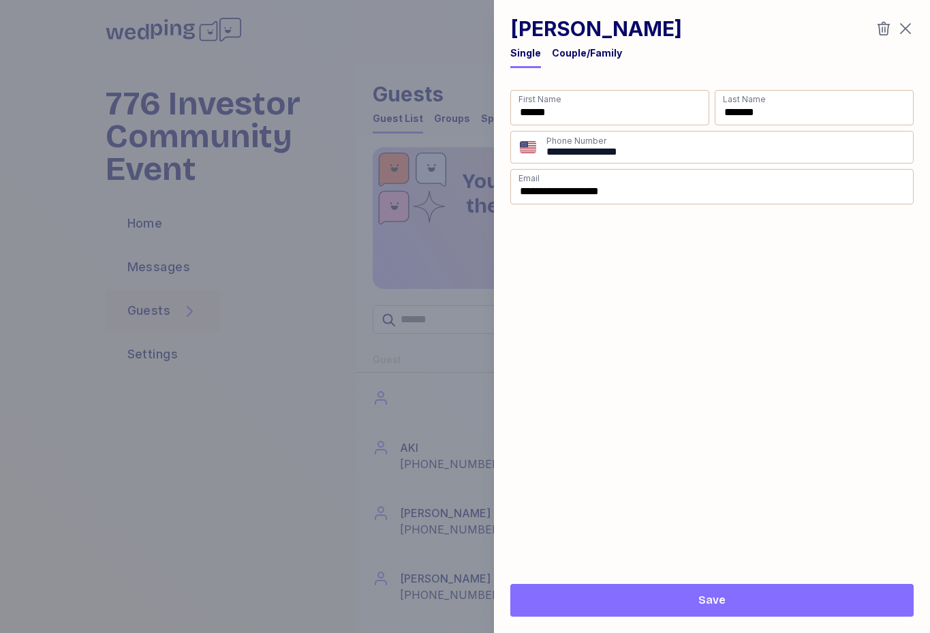
click at [343, 459] on div at bounding box center [465, 316] width 930 height 633
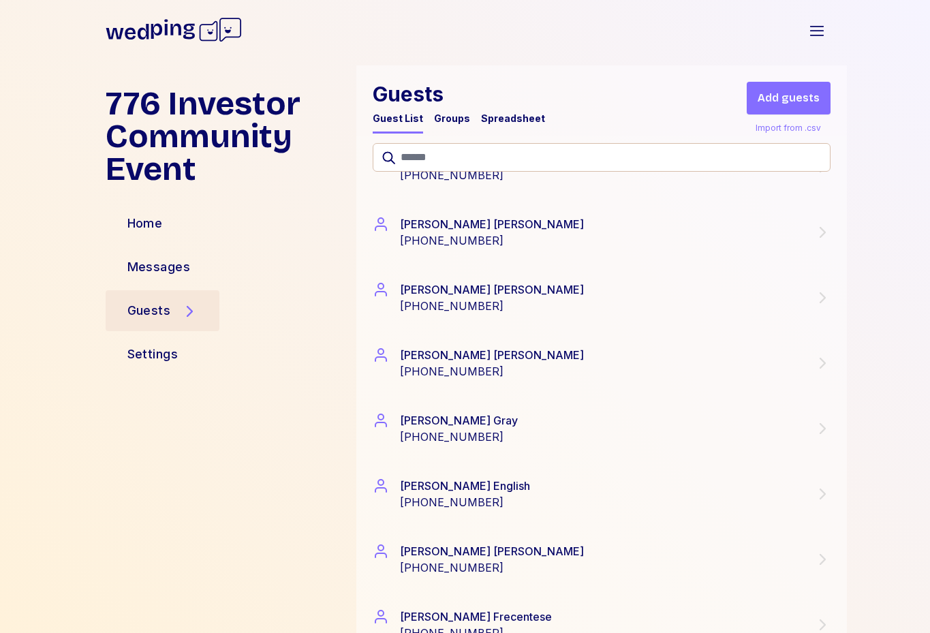
scroll to position [1540, 0]
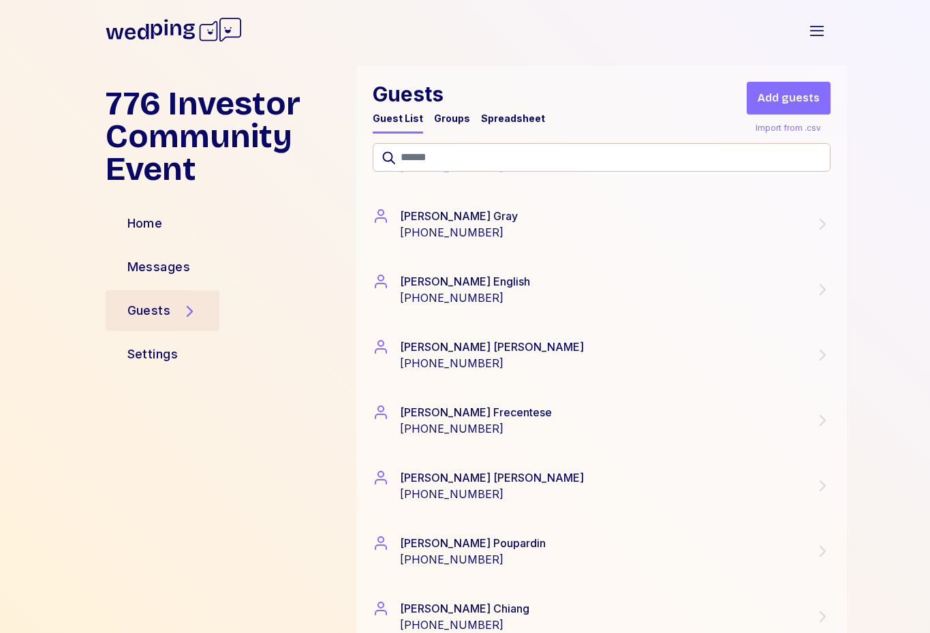
click at [508, 506] on div "Fred Greear +19174034497" at bounding box center [601, 485] width 491 height 65
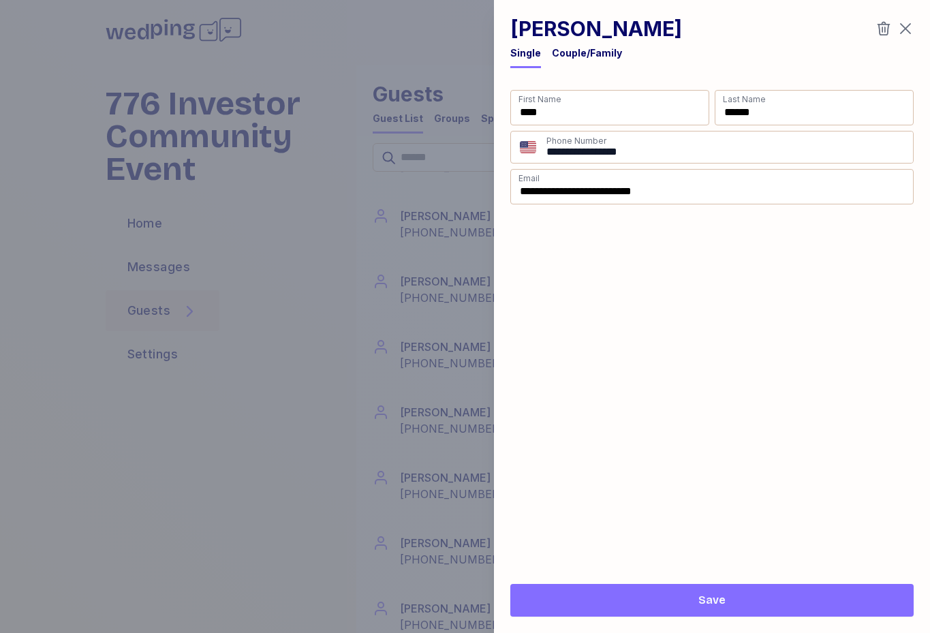
click at [309, 514] on div at bounding box center [465, 316] width 930 height 633
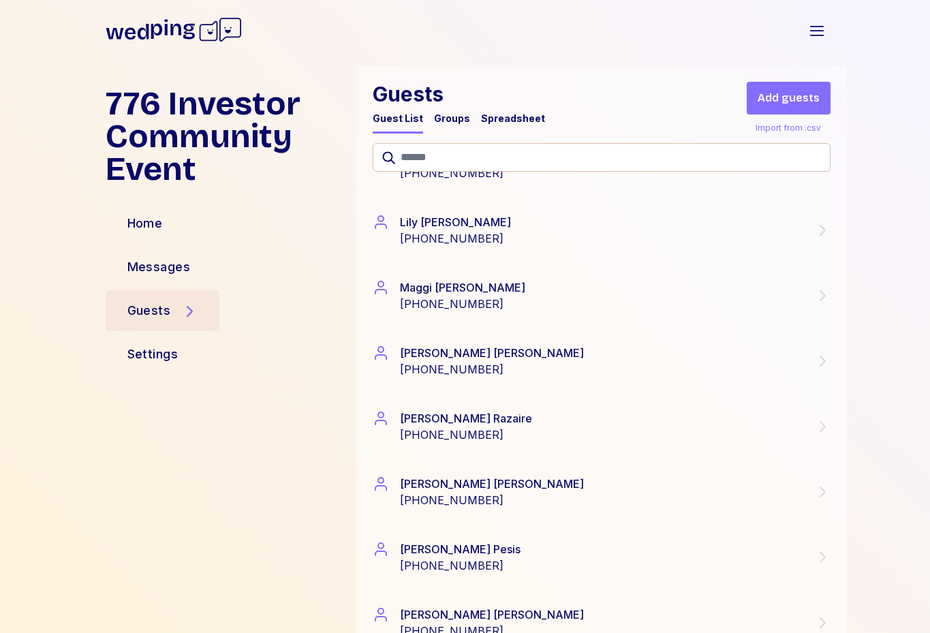
scroll to position [3031, 0]
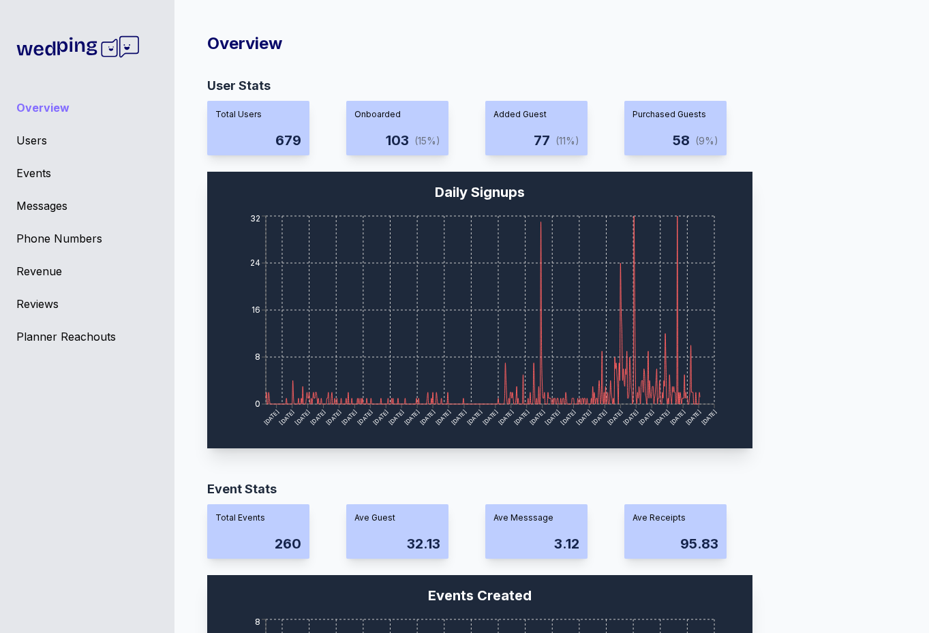
click at [41, 147] on div "Users" at bounding box center [87, 140] width 142 height 16
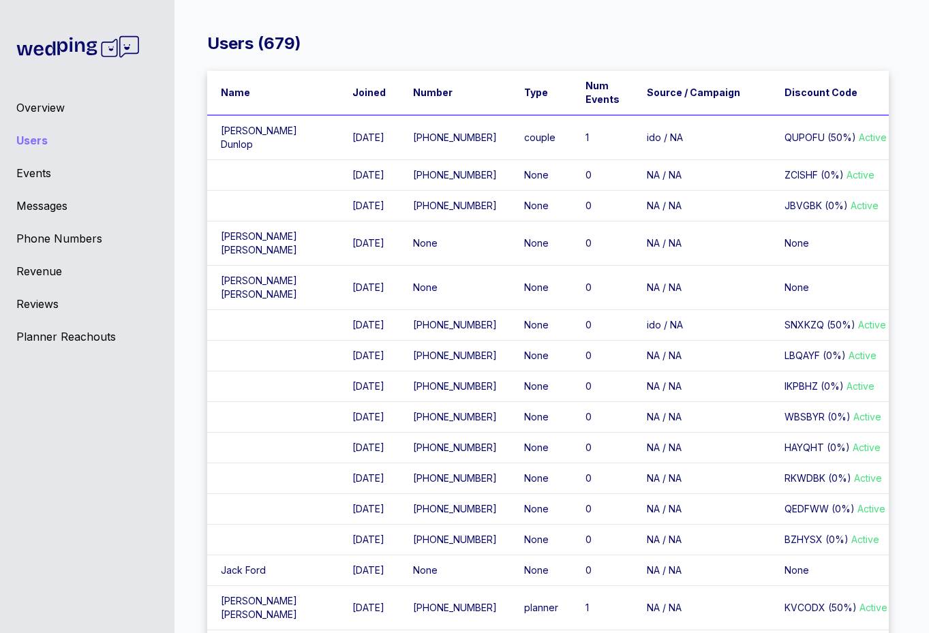
click at [31, 198] on div "Messages" at bounding box center [87, 206] width 142 height 16
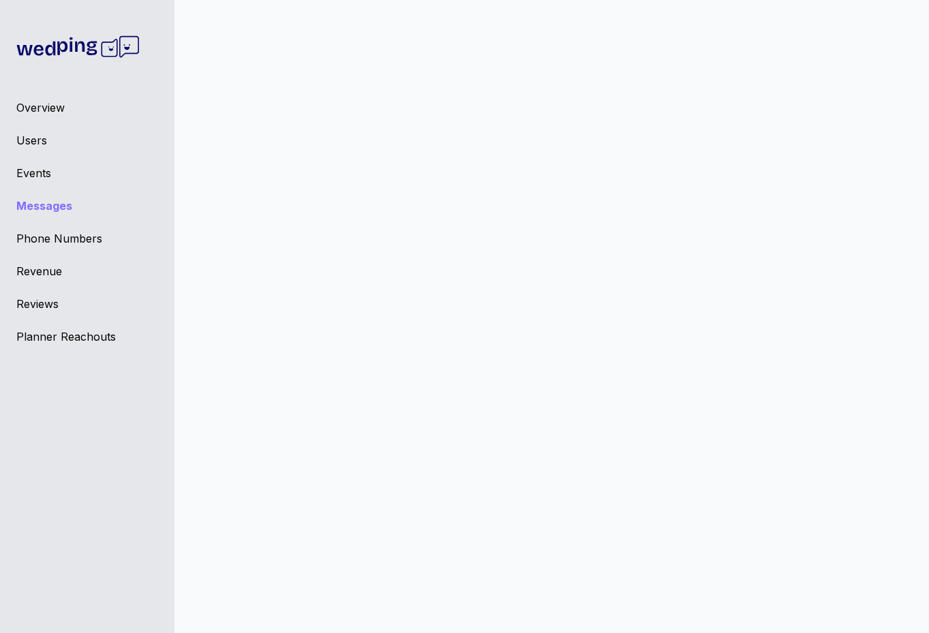
click at [36, 174] on div "Events" at bounding box center [87, 173] width 142 height 16
click at [36, 133] on div "Users" at bounding box center [87, 140] width 142 height 16
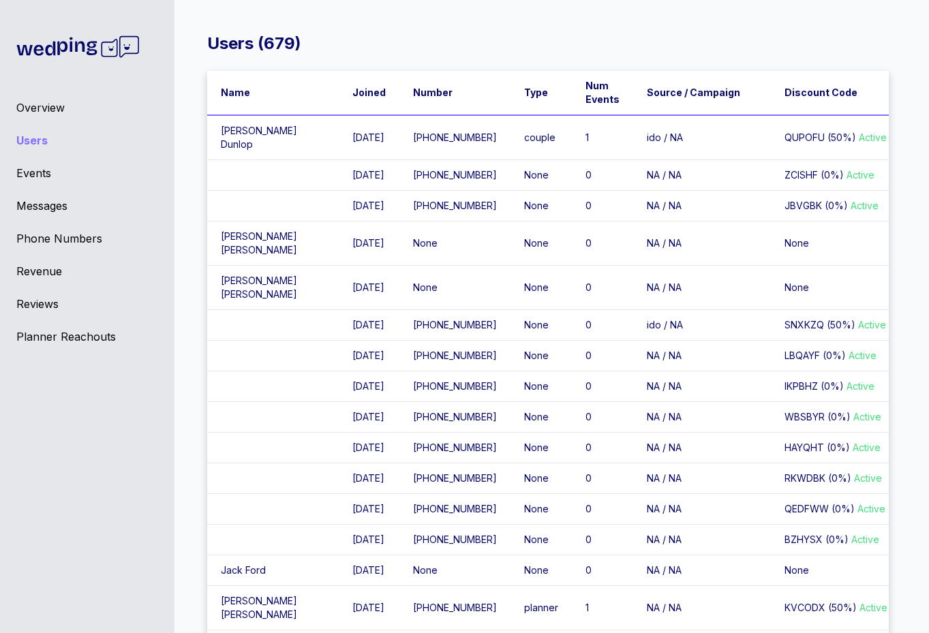
click at [36, 172] on div "Events" at bounding box center [87, 173] width 142 height 16
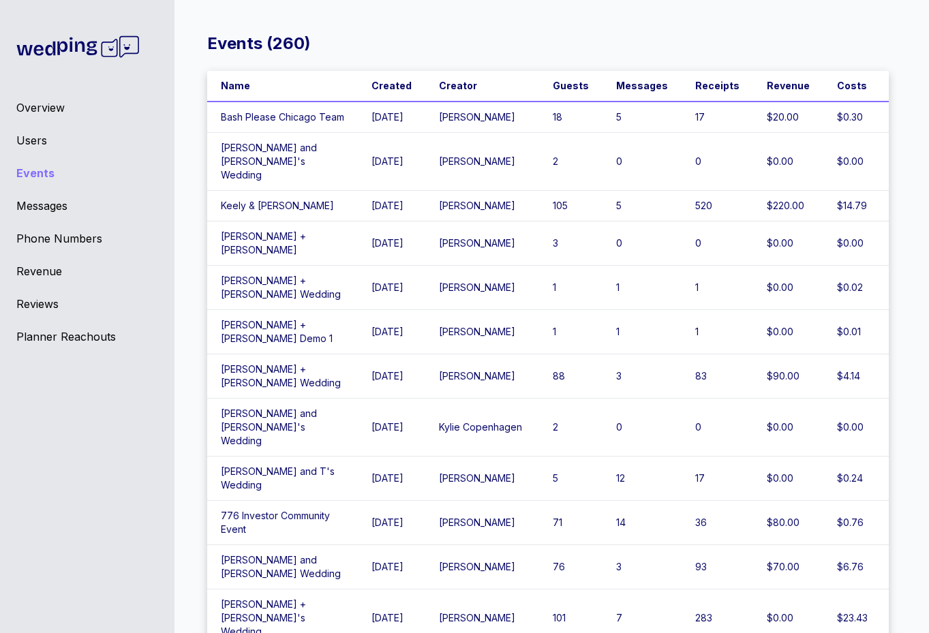
click at [301, 164] on td "[PERSON_NAME] and [PERSON_NAME]'s Wedding" at bounding box center [282, 162] width 151 height 58
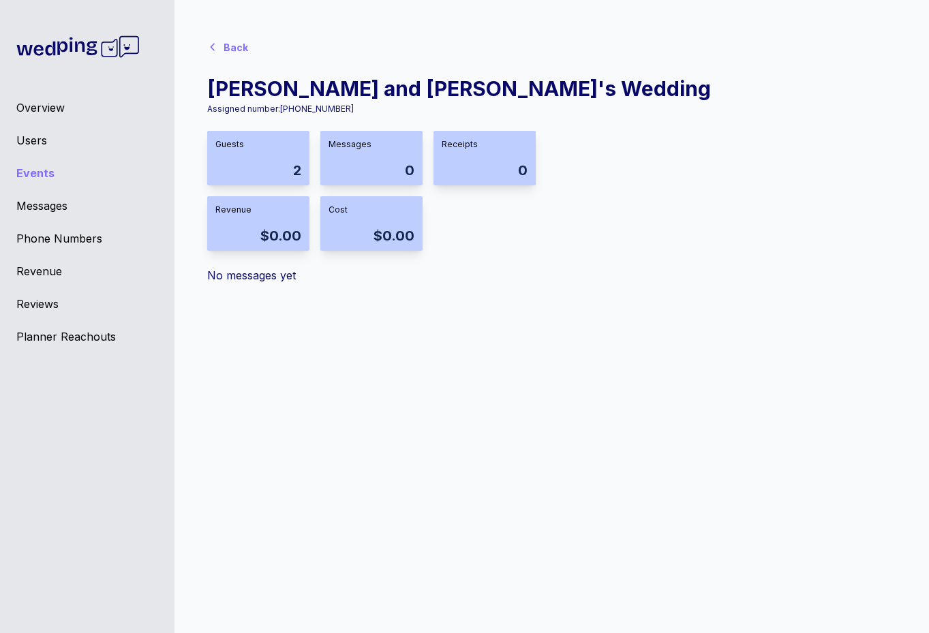
click at [52, 108] on div "Overview" at bounding box center [87, 107] width 142 height 16
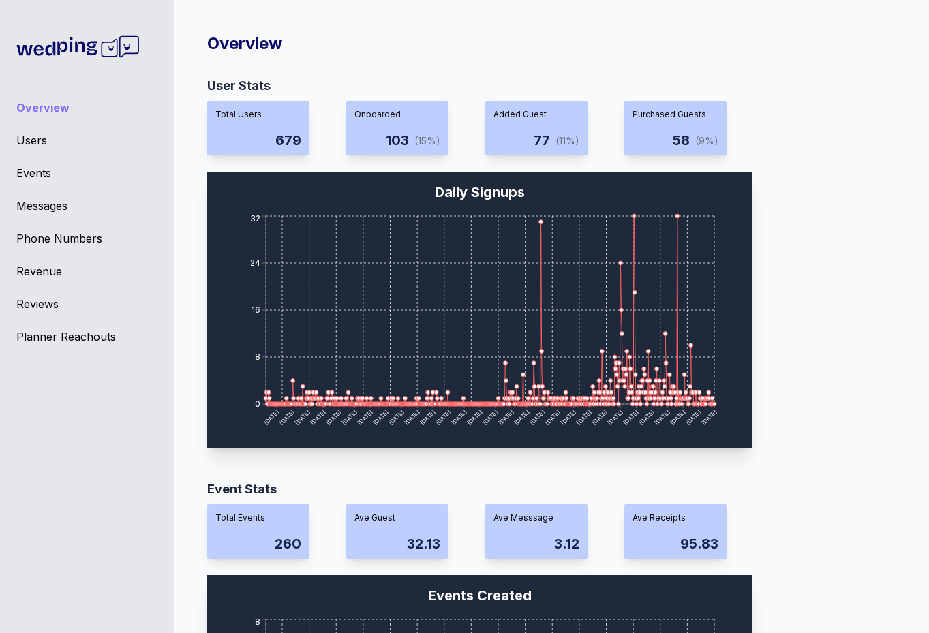
click at [33, 211] on div "Messages" at bounding box center [87, 206] width 142 height 16
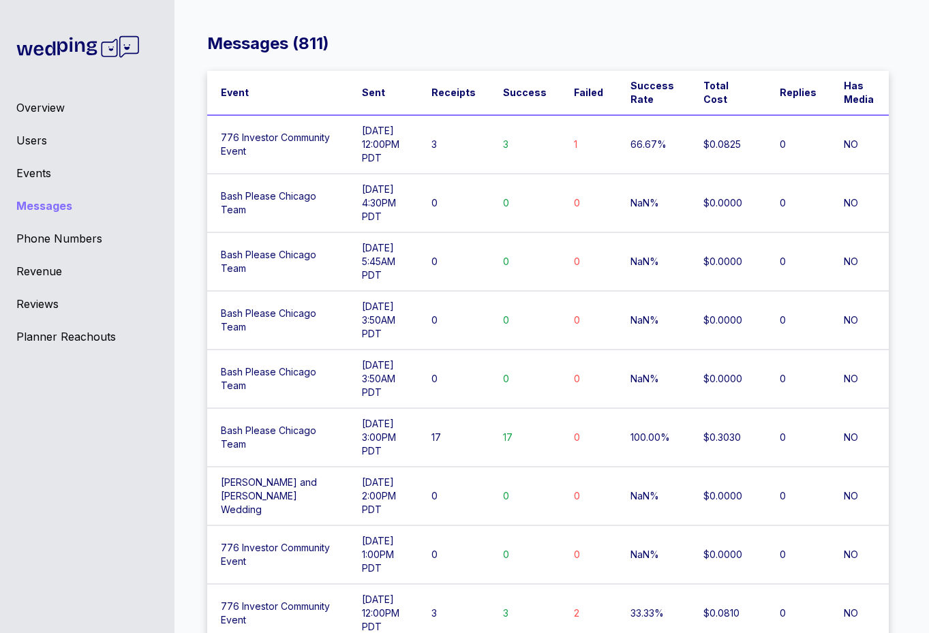
click at [429, 584] on td "3" at bounding box center [454, 613] width 72 height 59
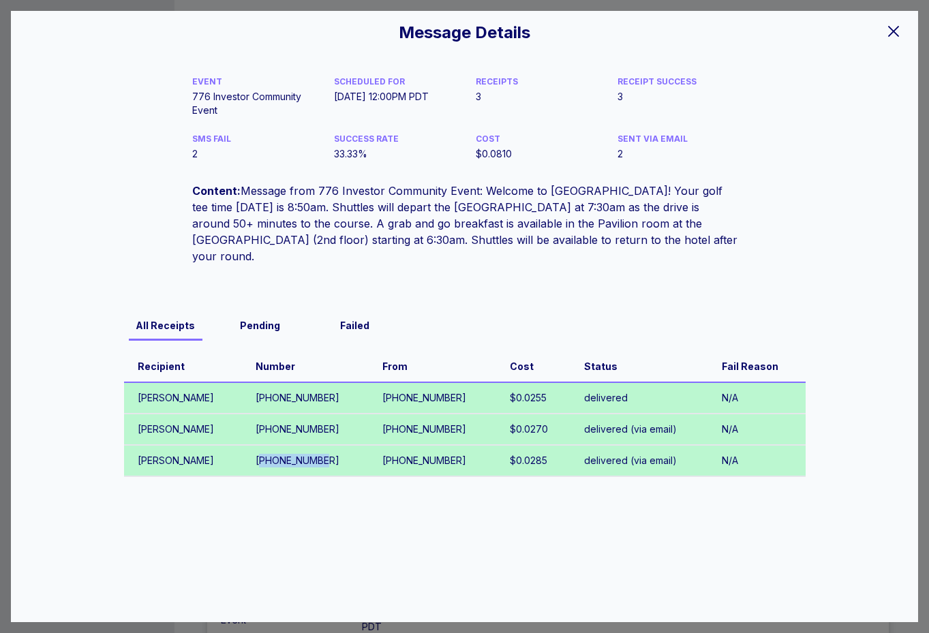
drag, startPoint x: 333, startPoint y: 444, endPoint x: 271, endPoint y: 442, distance: 62.7
click at [270, 445] on td "[PHONE_NUMBER]" at bounding box center [305, 460] width 127 height 31
copy td "12128145399"
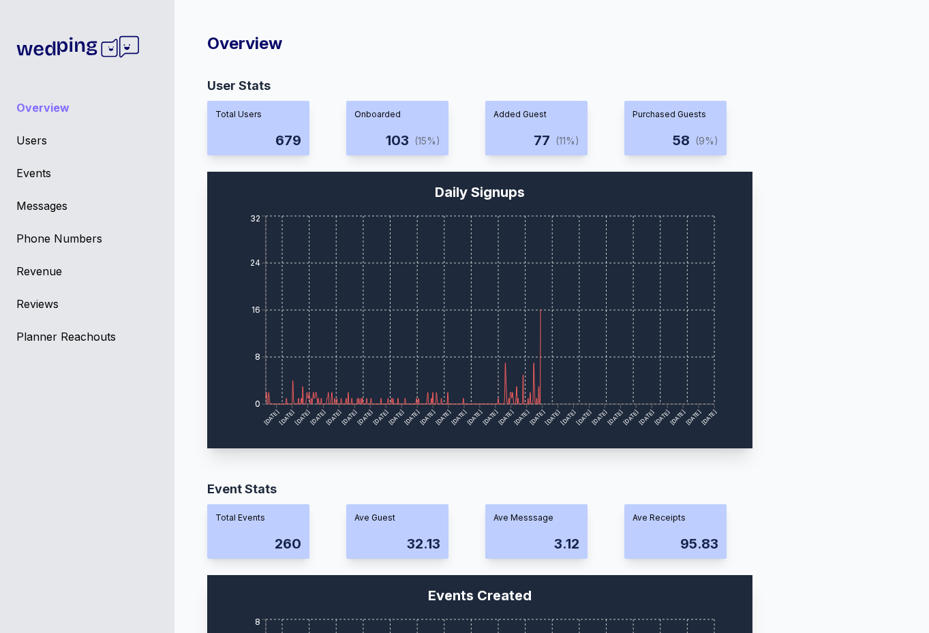
click at [50, 201] on div "Messages" at bounding box center [87, 206] width 142 height 16
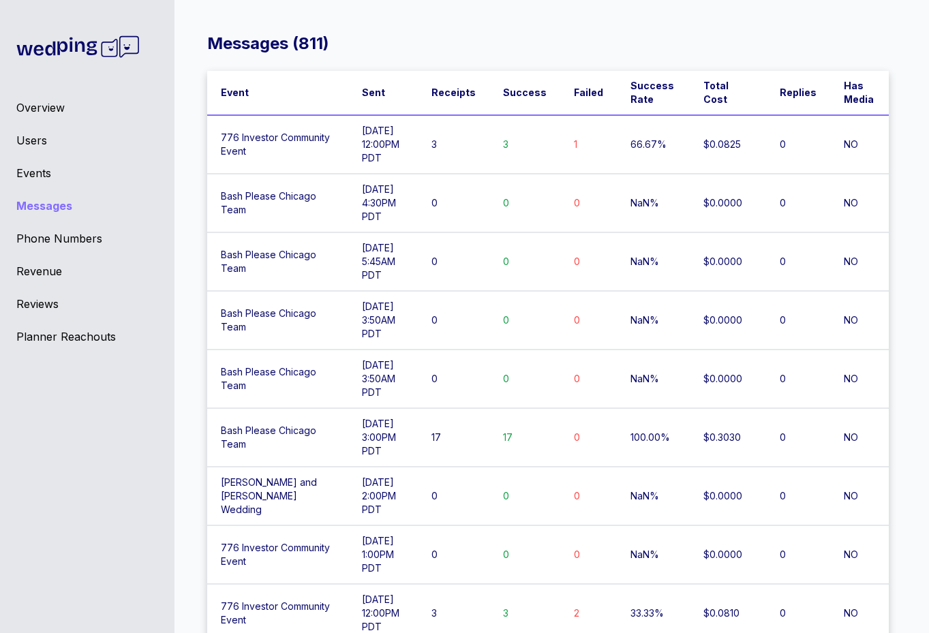
click at [298, 408] on td "Bash Please Chicago Team" at bounding box center [277, 437] width 141 height 59
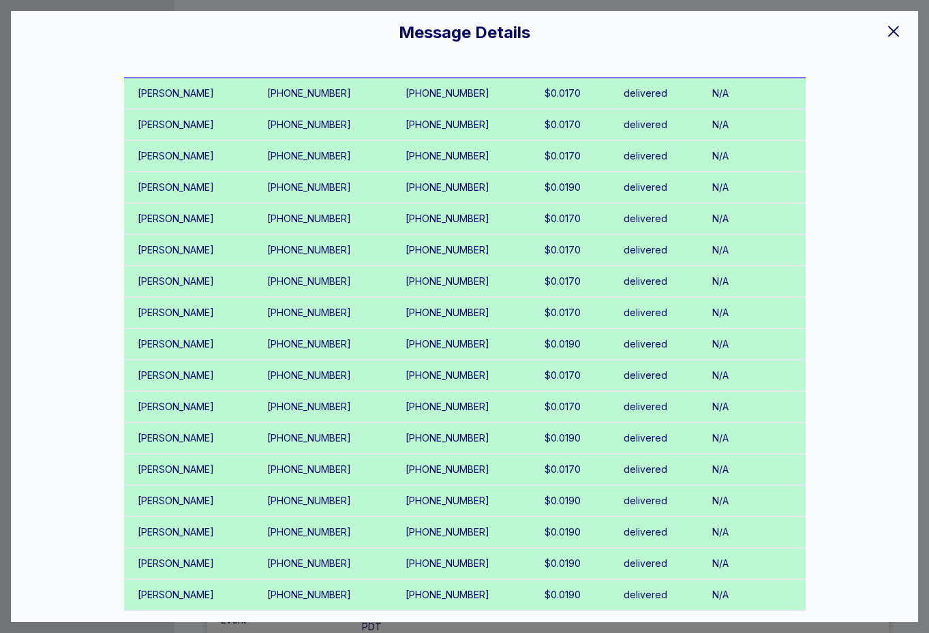
scroll to position [254, 0]
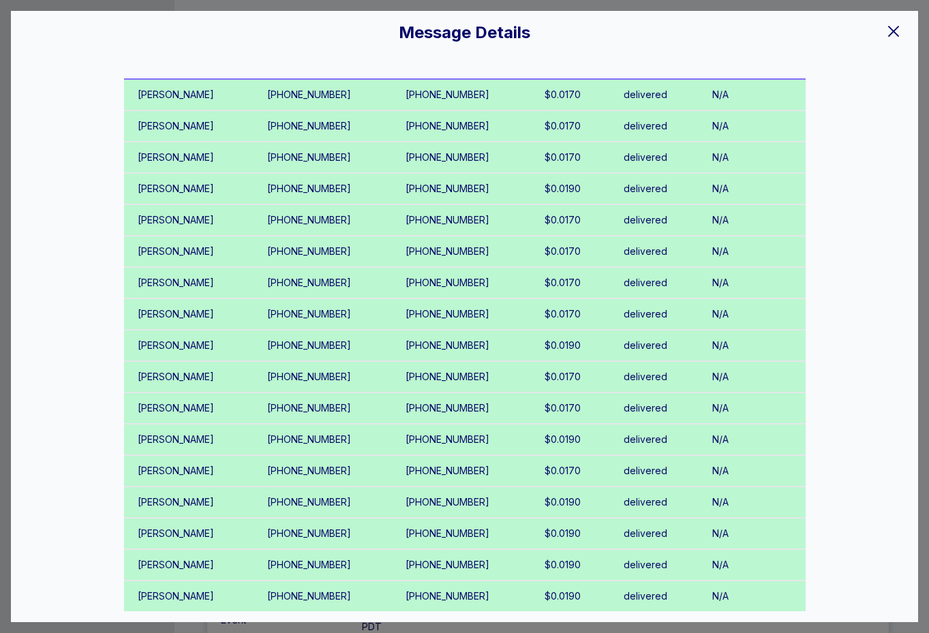
click at [888, 31] on icon at bounding box center [893, 31] width 16 height 16
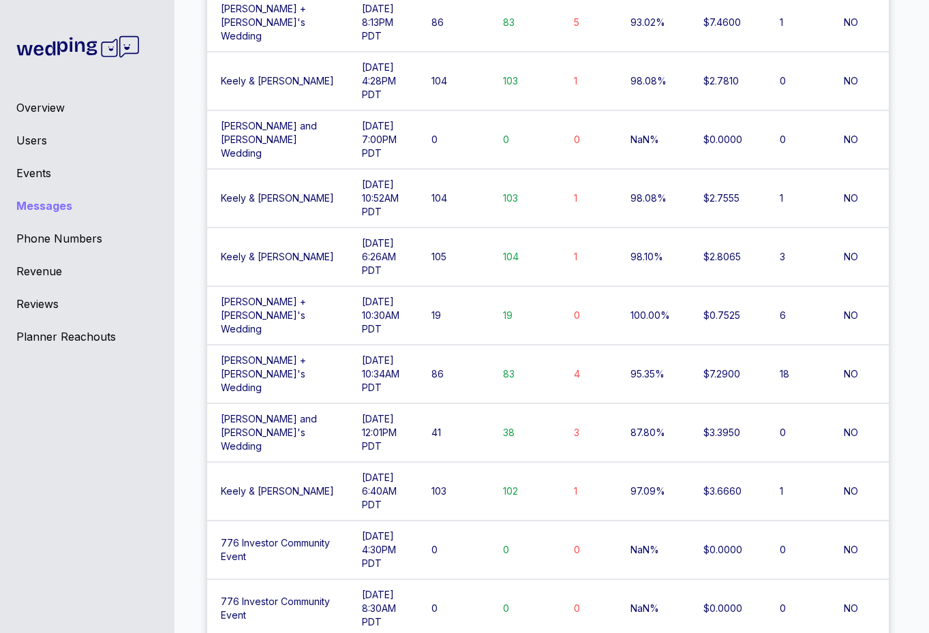
scroll to position [886, 0]
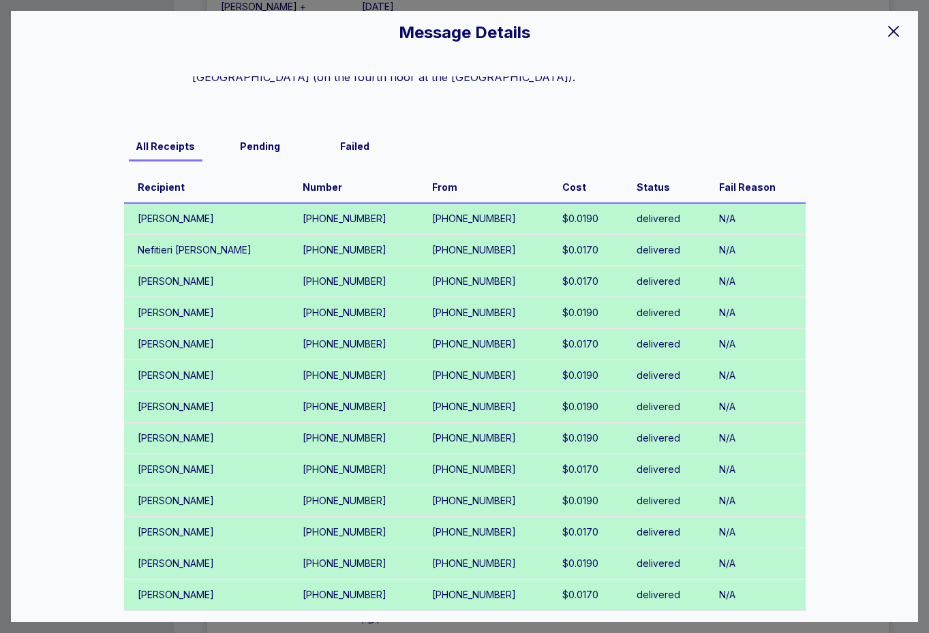
scroll to position [129, 0]
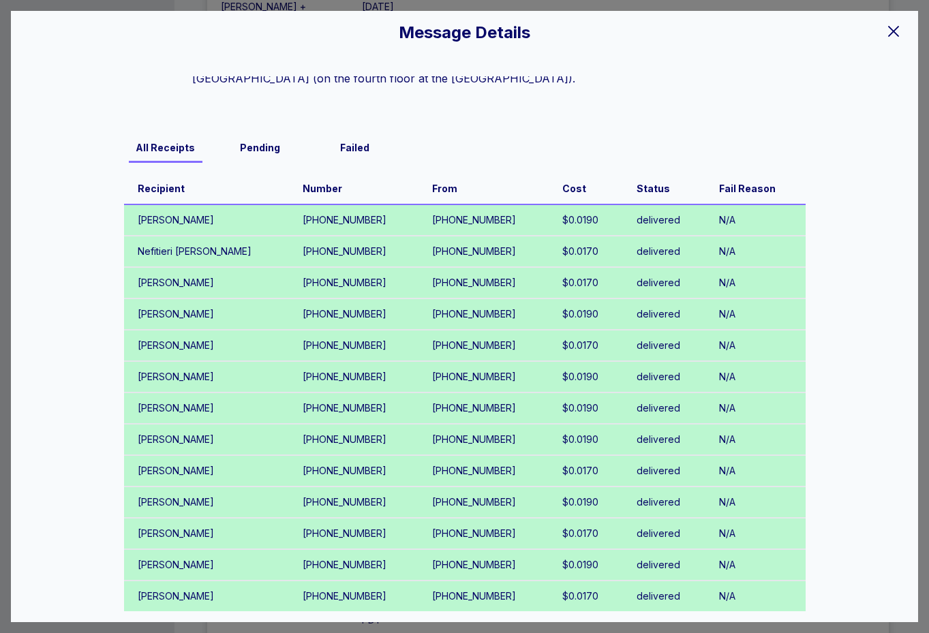
click at [890, 31] on icon at bounding box center [893, 31] width 16 height 16
